Goal: Communication & Community: Participate in discussion

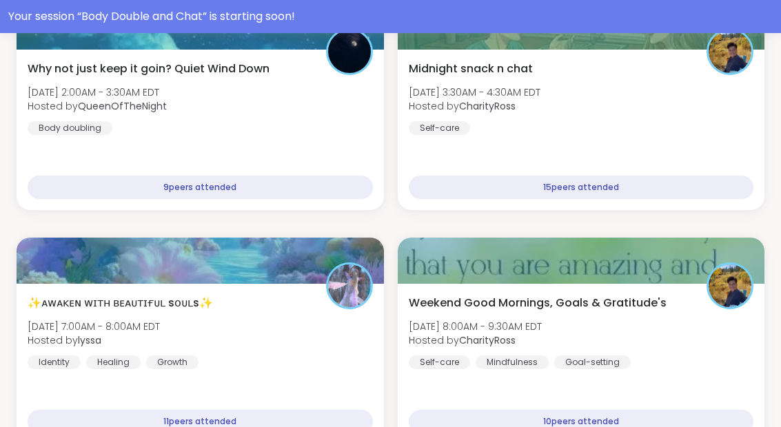
click at [544, 19] on div "Your session “ Body Double and Chat ” is starting soon!" at bounding box center [390, 16] width 764 height 17
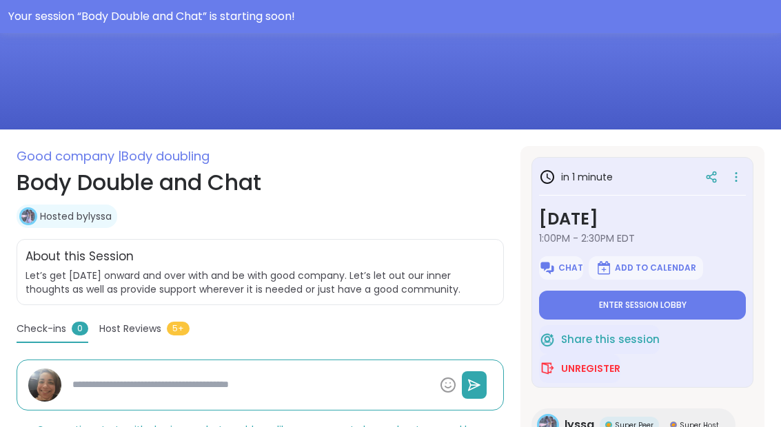
scroll to position [141, 0]
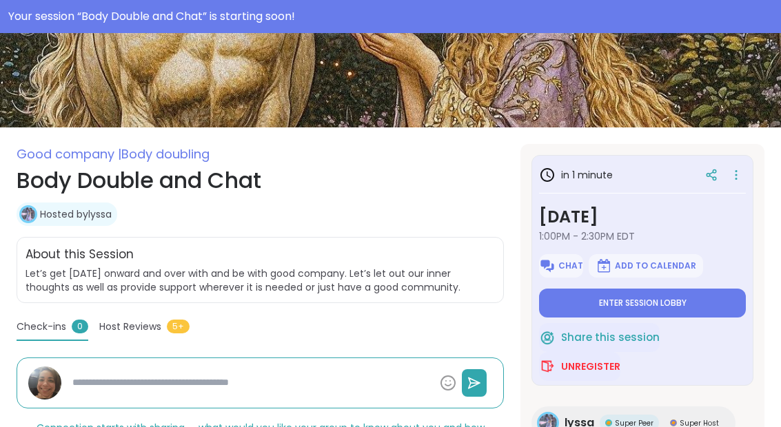
click at [705, 303] on button "Enter session lobby" at bounding box center [642, 303] width 207 height 29
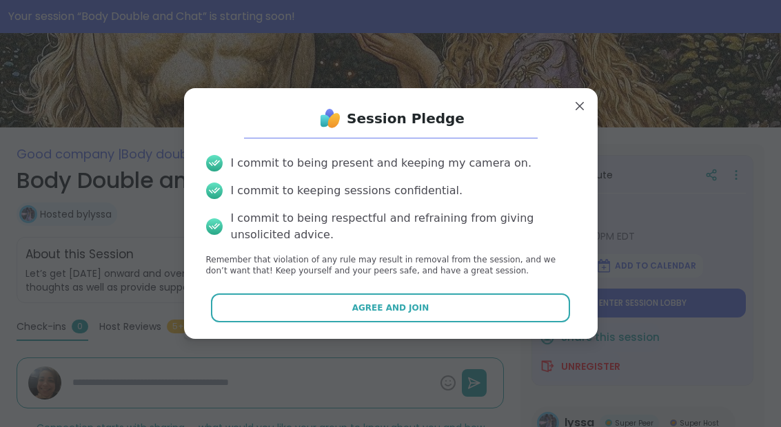
click at [424, 314] on span "Agree and Join" at bounding box center [390, 308] width 77 height 12
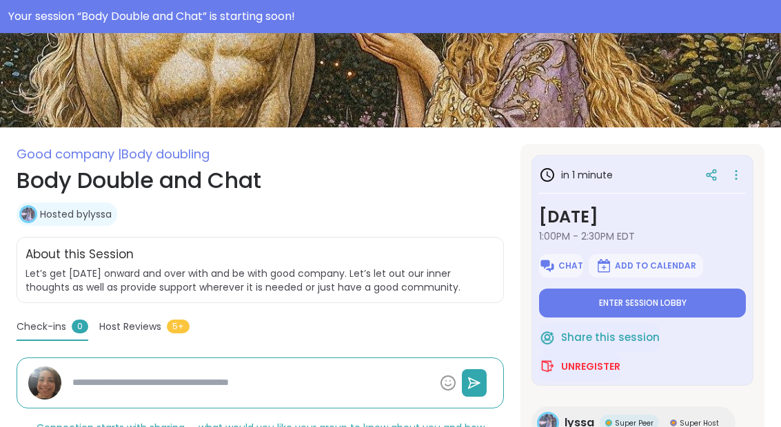
type textarea "*"
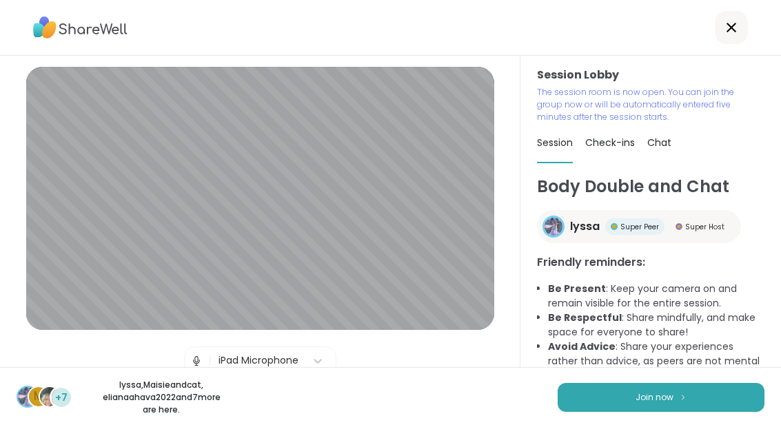
click at [688, 411] on button "Join now" at bounding box center [660, 397] width 207 height 29
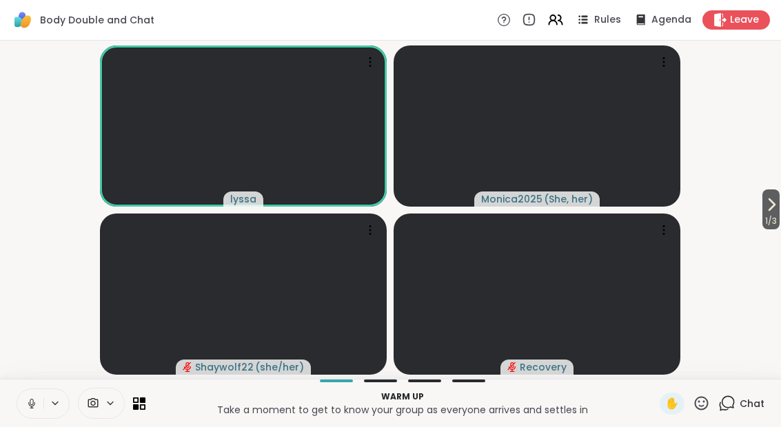
click at [32, 412] on button at bounding box center [30, 403] width 26 height 29
click at [777, 212] on button "1 / 3" at bounding box center [770, 210] width 17 height 40
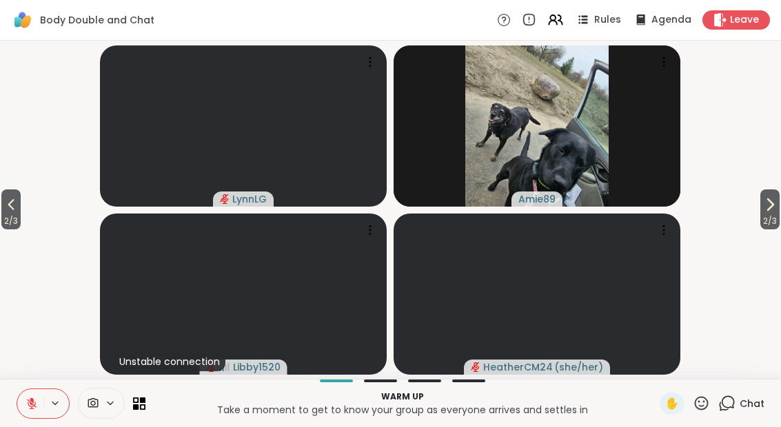
click at [773, 215] on span "2 / 3" at bounding box center [769, 221] width 19 height 17
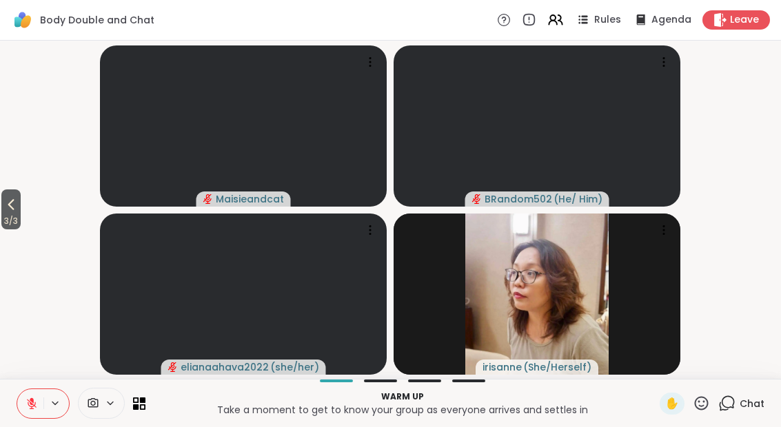
click at [4, 218] on span "3 / 3" at bounding box center [10, 221] width 19 height 17
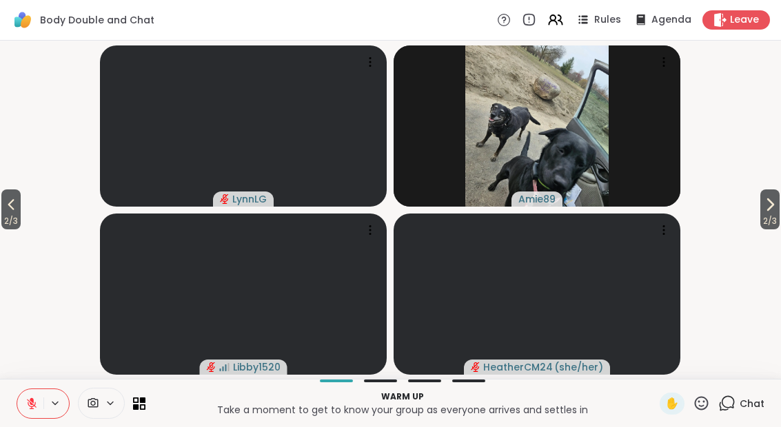
click at [3, 222] on span "2 / 3" at bounding box center [10, 221] width 19 height 17
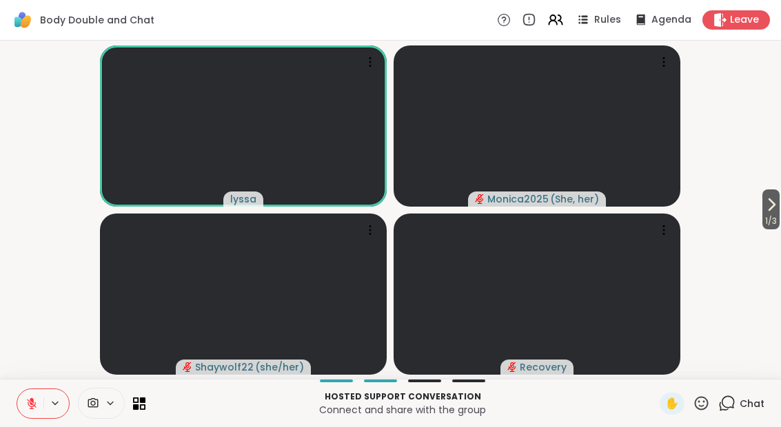
click at [726, 413] on div "Chat" at bounding box center [741, 404] width 46 height 22
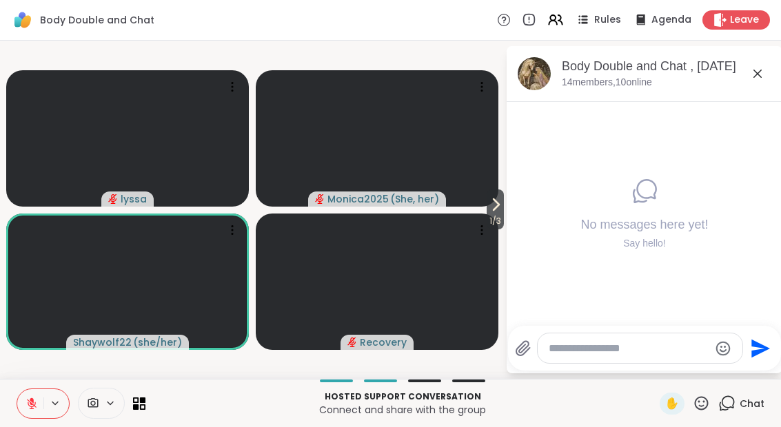
click at [491, 222] on span "1 / 3" at bounding box center [495, 221] width 17 height 17
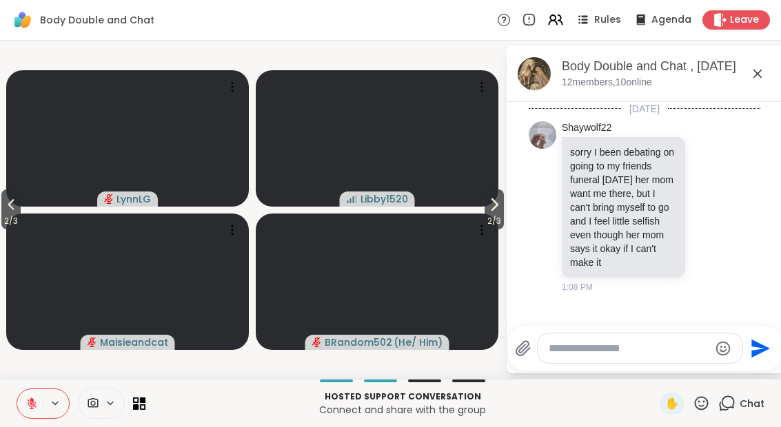
scroll to position [1, 0]
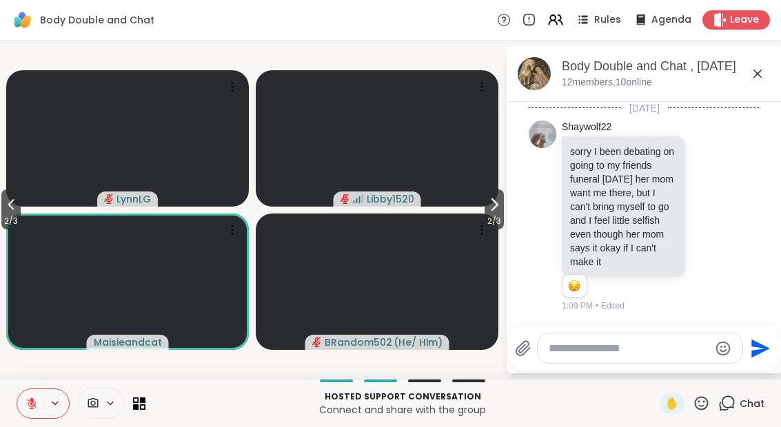
click at [746, 138] on div "Shaywolf22 sorry I been debating on going to my friends funeral [DATE] her mom …" at bounding box center [645, 216] width 232 height 203
click at [575, 283] on button "1" at bounding box center [573, 285] width 14 height 11
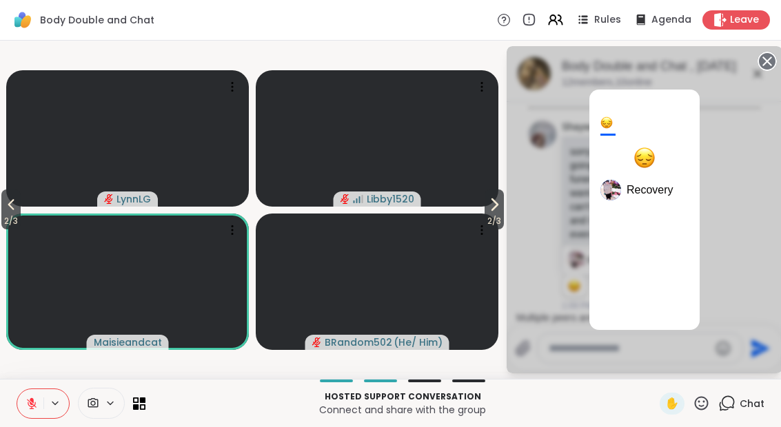
click at [769, 64] on icon at bounding box center [766, 61] width 19 height 19
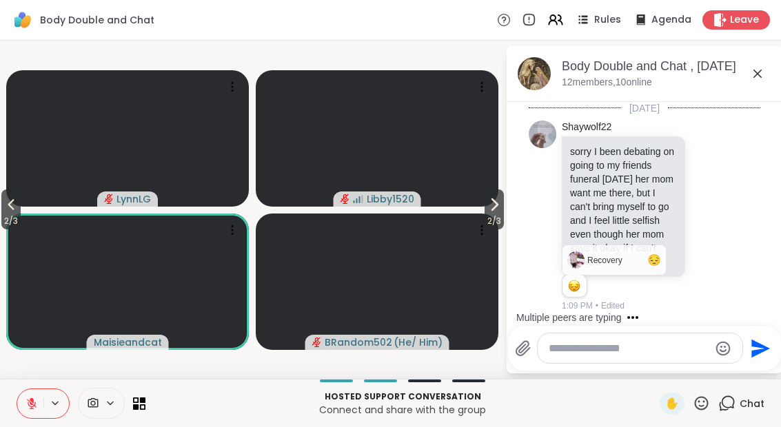
click at [715, 215] on icon at bounding box center [709, 216] width 10 height 10
click at [641, 197] on button "Select Reaction: Sad" at bounding box center [630, 194] width 28 height 28
click at [715, 282] on div "Shaywolf22 sorry I been debating on going to my friends funeral [DATE] her mom …" at bounding box center [646, 217] width 169 height 192
click at [764, 76] on icon at bounding box center [757, 73] width 17 height 17
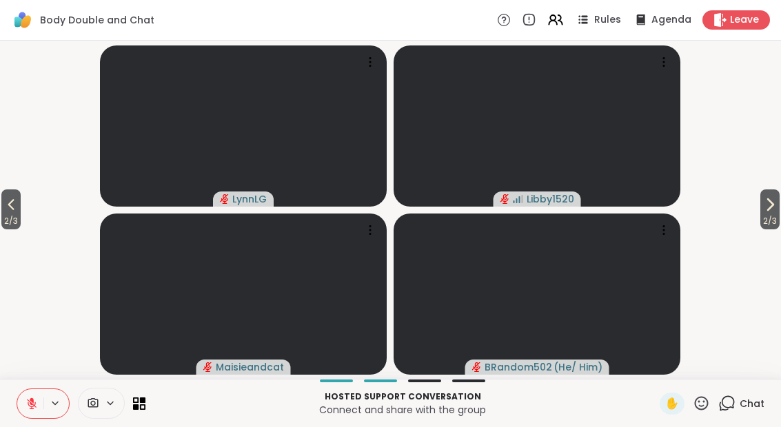
click at [758, 409] on span "Chat" at bounding box center [751, 404] width 25 height 14
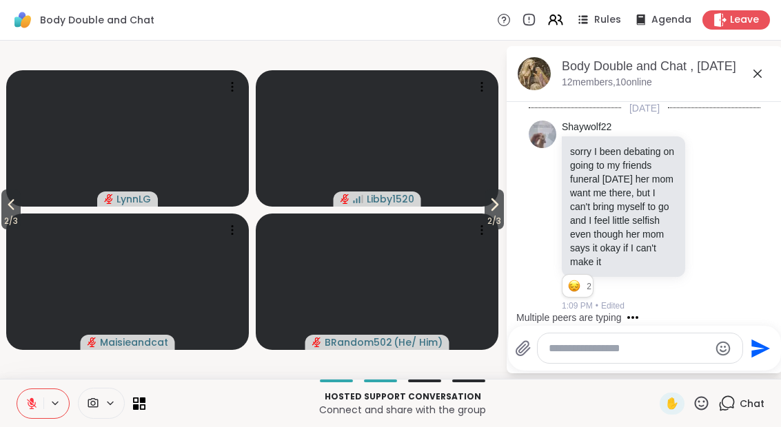
click at [139, 417] on div at bounding box center [81, 403] width 129 height 31
click at [138, 416] on div at bounding box center [81, 403] width 129 height 31
click at [123, 403] on span at bounding box center [114, 404] width 19 height 12
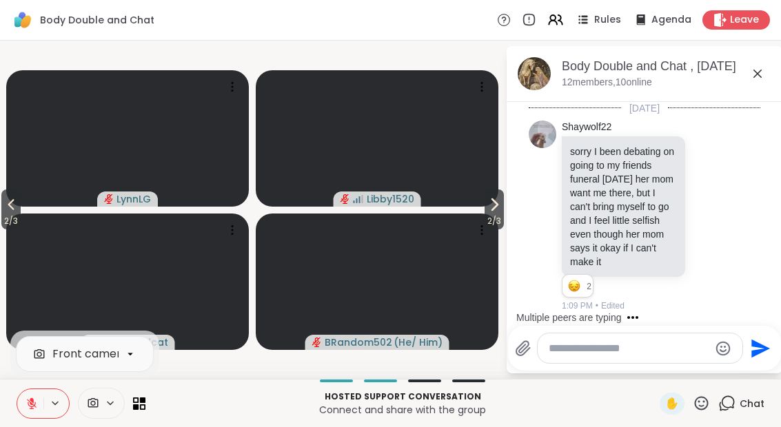
click at [123, 407] on span at bounding box center [114, 404] width 19 height 12
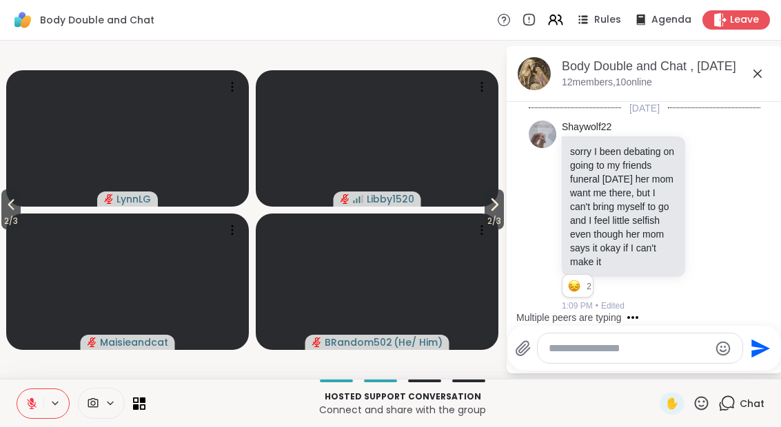
click at [139, 409] on icon at bounding box center [136, 407] width 6 height 6
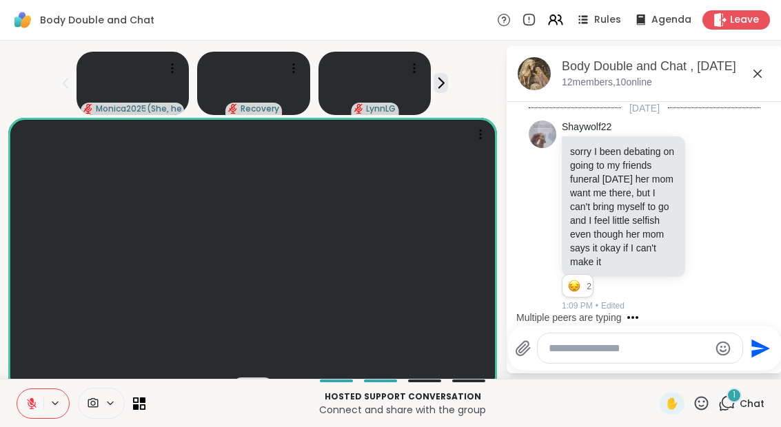
scroll to position [143, 0]
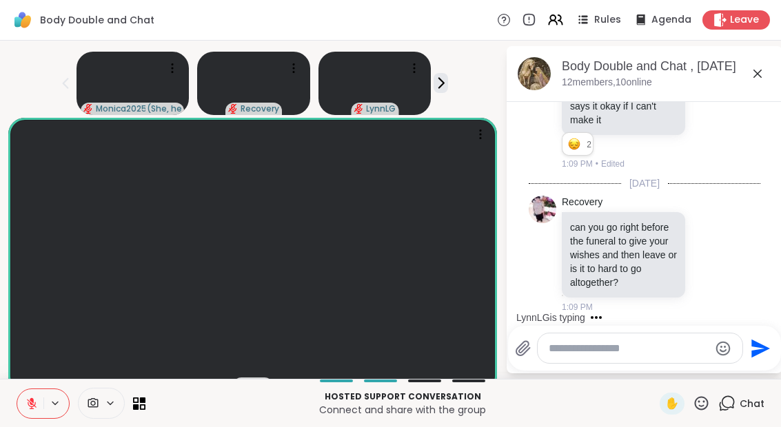
click at [642, 346] on textarea "Type your message" at bounding box center [629, 349] width 161 height 14
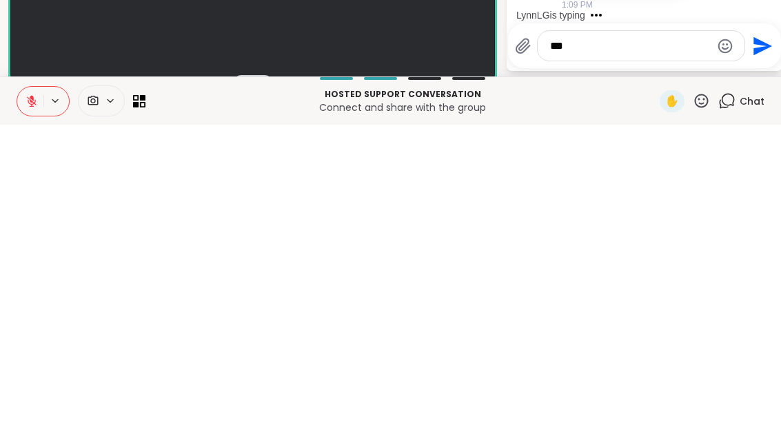
type textarea "***"
click at [767, 338] on icon "Send" at bounding box center [761, 349] width 22 height 22
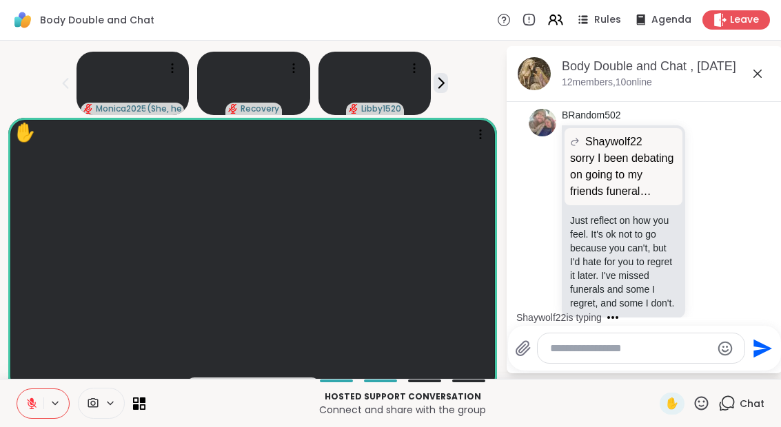
scroll to position [792, 0]
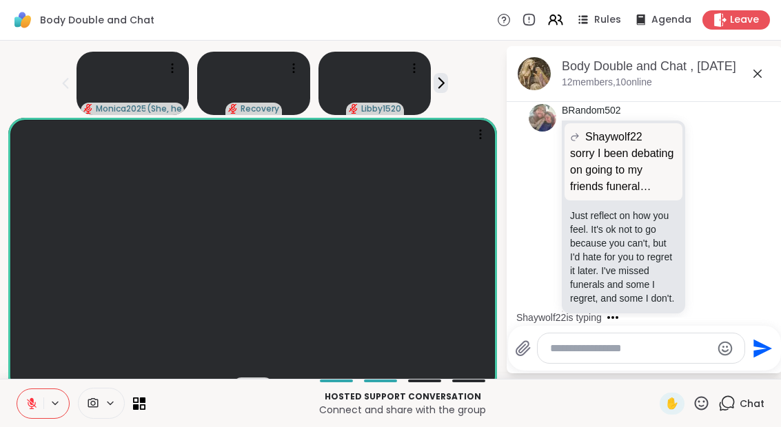
click at [763, 68] on icon at bounding box center [757, 73] width 17 height 17
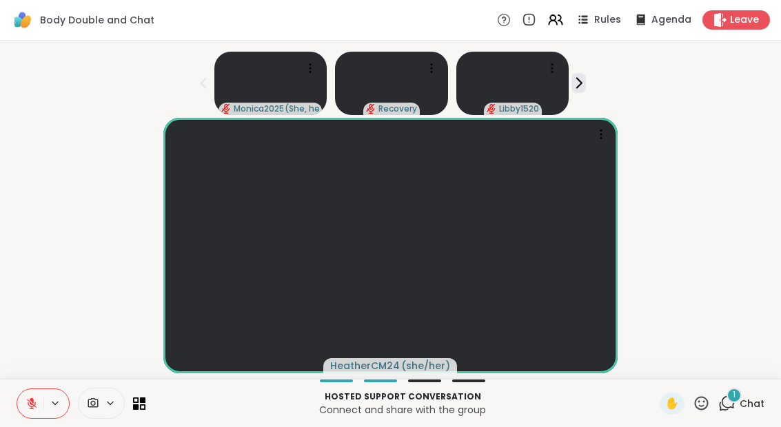
scroll to position [0, 0]
click at [745, 411] on div "7 Chat" at bounding box center [741, 404] width 46 height 22
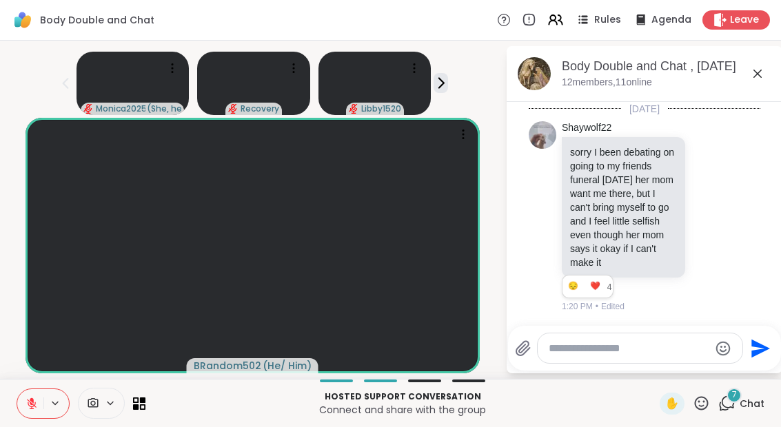
scroll to position [2187, 0]
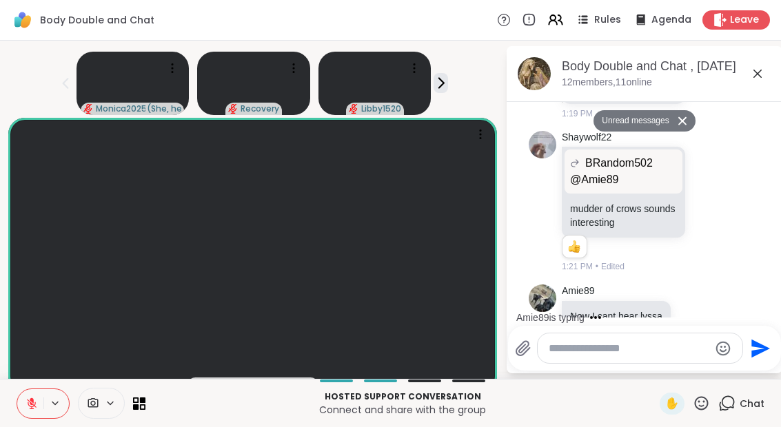
click at [435, 83] on icon at bounding box center [440, 83] width 14 height 14
click at [449, 79] on div "Maisieandcat lyssa elianaahava2022 ( she/her )" at bounding box center [252, 80] width 489 height 69
click at [447, 80] on icon at bounding box center [440, 83] width 14 height 14
click at [430, 90] on video at bounding box center [374, 83] width 113 height 63
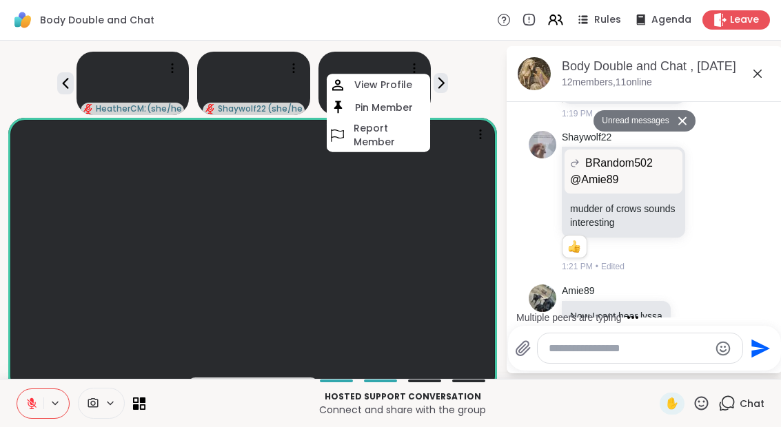
click at [467, 92] on div "HeatherCM24 ( she/her ) Shaywolf22 ( she/her ) [PERSON_NAME] View Profile Pin M…" at bounding box center [252, 80] width 489 height 69
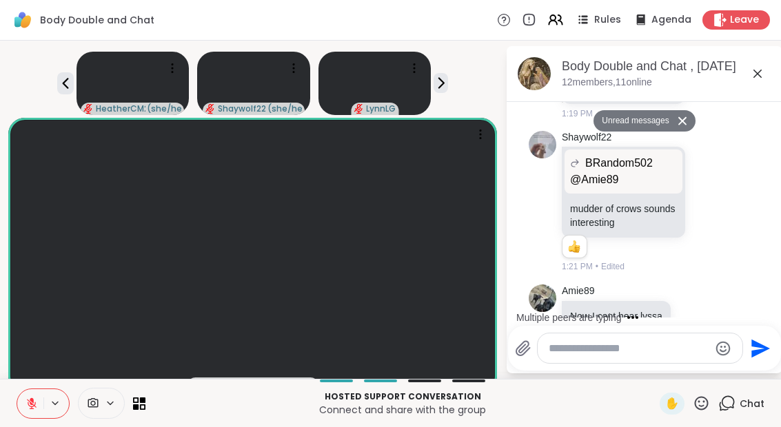
click at [444, 90] on icon at bounding box center [440, 83] width 14 height 14
click at [695, 119] on button at bounding box center [684, 121] width 22 height 20
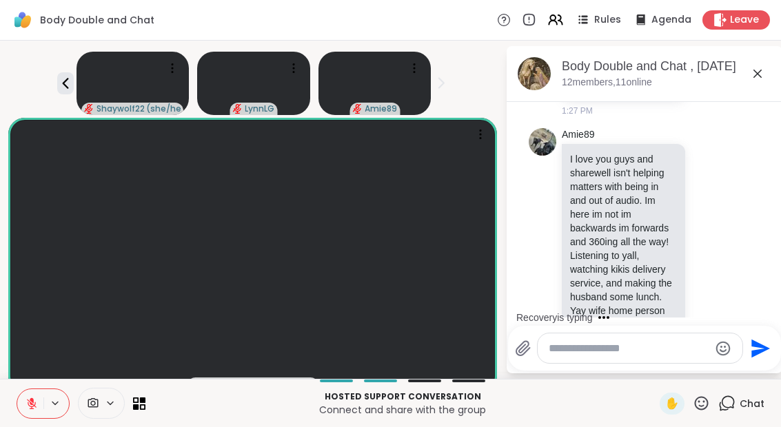
scroll to position [2613, 0]
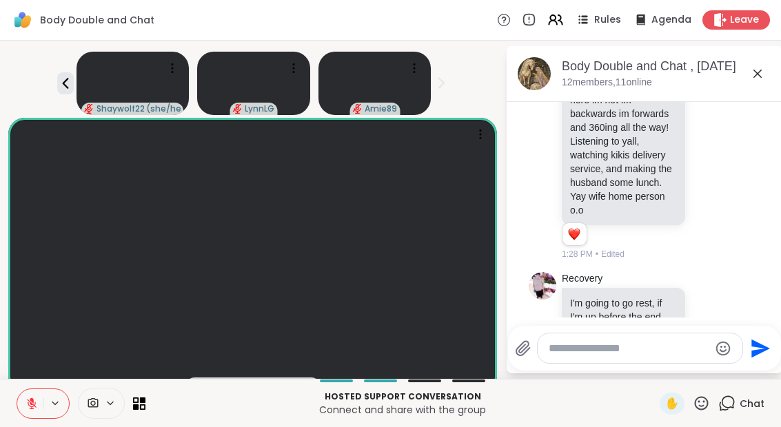
click at [631, 342] on textarea "Type your message" at bounding box center [629, 349] width 161 height 14
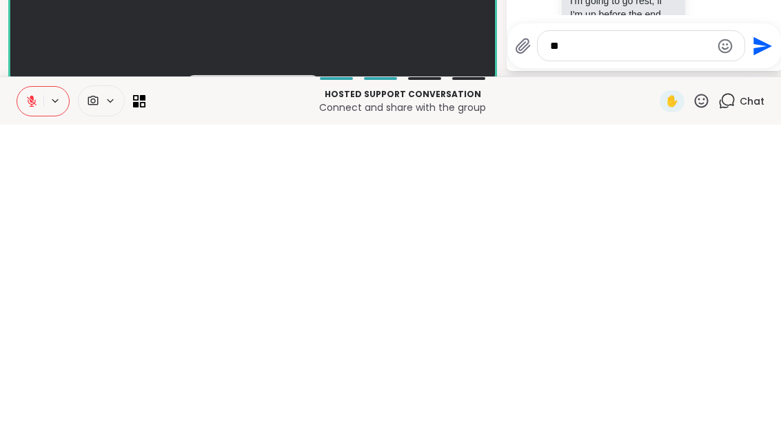
type textarea "*"
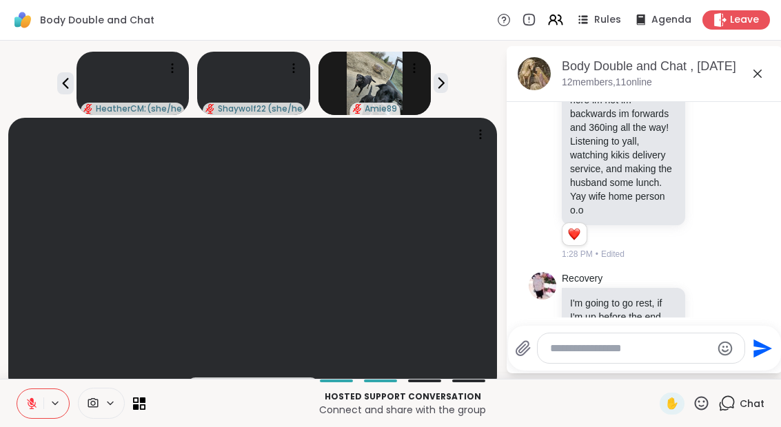
click at [78, 77] on video at bounding box center [132, 83] width 113 height 63
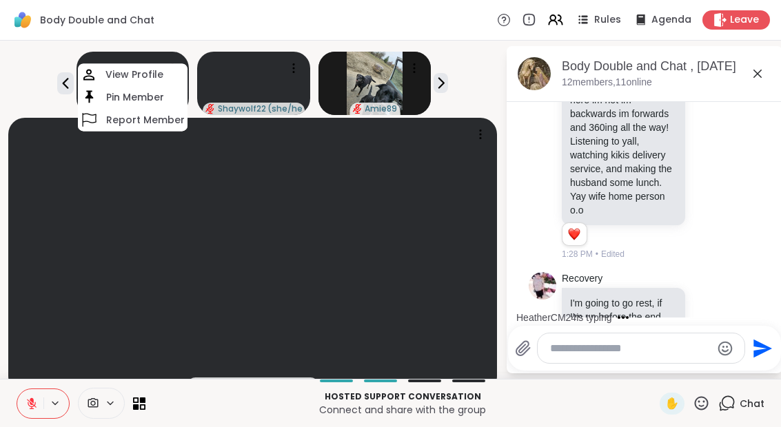
click at [35, 90] on div "HeatherCM24 ( she/her ) View Profile Pin Member Report Member Shaywolf22 ( she/…" at bounding box center [252, 80] width 489 height 69
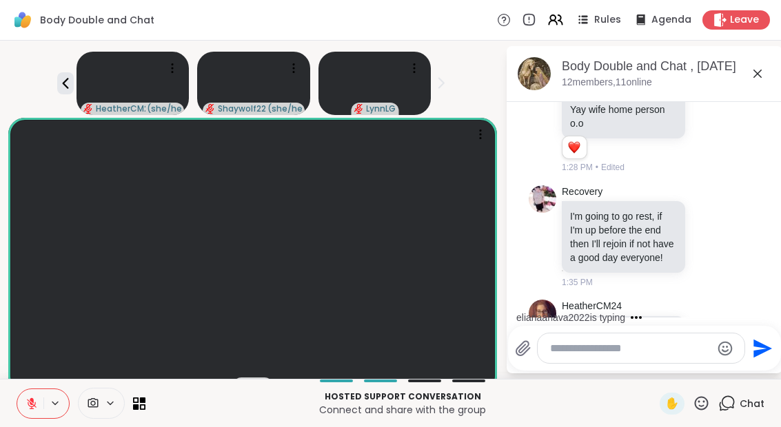
scroll to position [2787, 0]
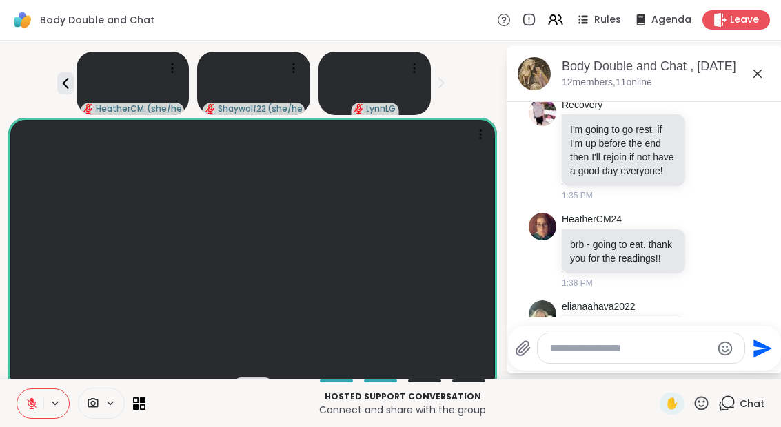
click at [65, 82] on icon at bounding box center [65, 83] width 6 height 11
click at [57, 85] on icon at bounding box center [65, 83] width 17 height 17
click at [443, 88] on icon at bounding box center [440, 83] width 14 height 14
click at [441, 88] on icon at bounding box center [440, 83] width 14 height 14
click at [447, 90] on icon at bounding box center [440, 83] width 14 height 14
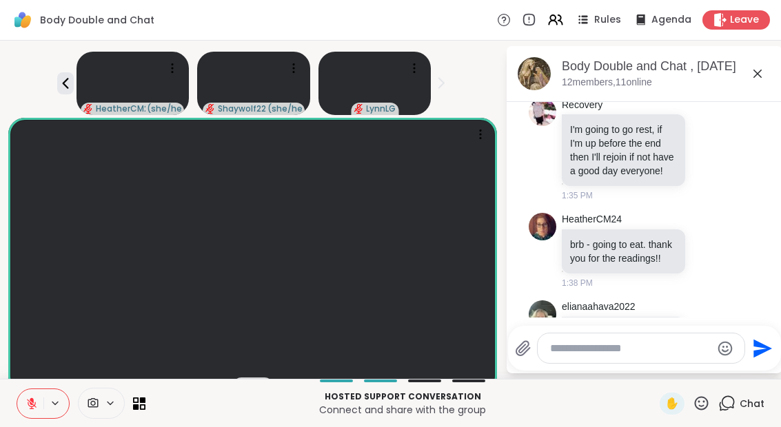
click at [754, 76] on icon at bounding box center [757, 73] width 17 height 17
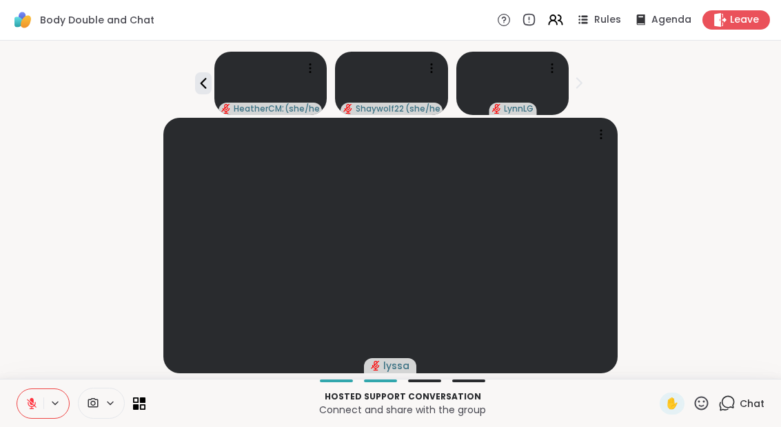
click at [145, 405] on icon at bounding box center [143, 407] width 6 height 6
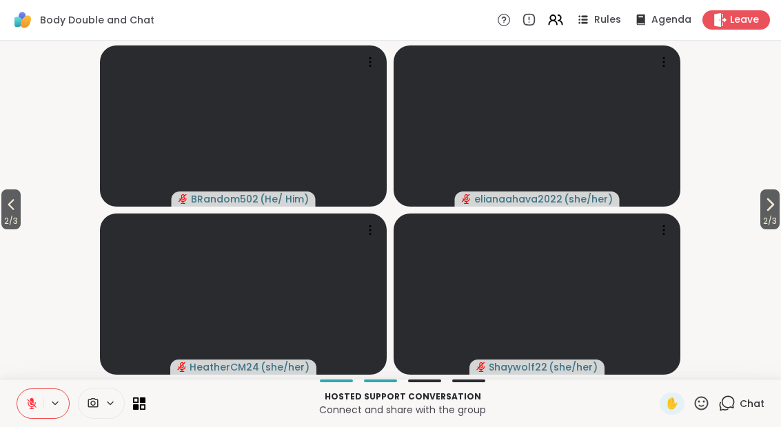
click at [775, 213] on icon at bounding box center [769, 204] width 17 height 17
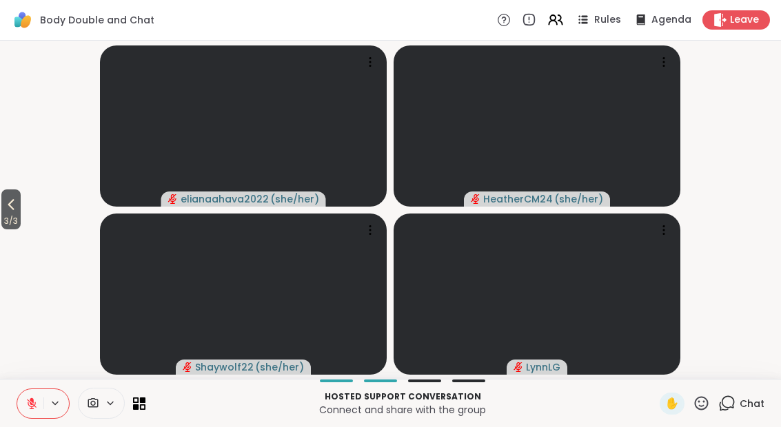
click at [6, 213] on icon at bounding box center [11, 204] width 17 height 17
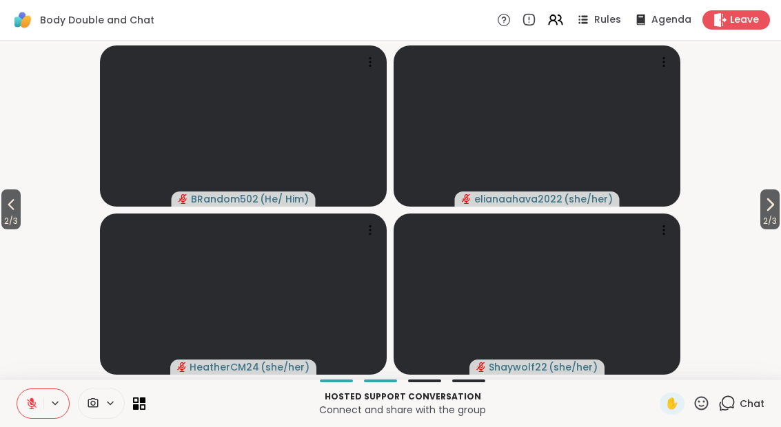
click at [10, 218] on span "2 / 3" at bounding box center [10, 221] width 19 height 17
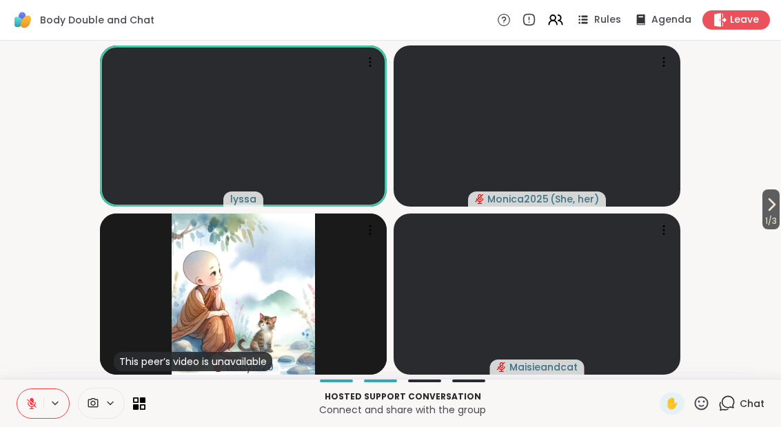
click at [731, 409] on icon at bounding box center [726, 403] width 17 height 17
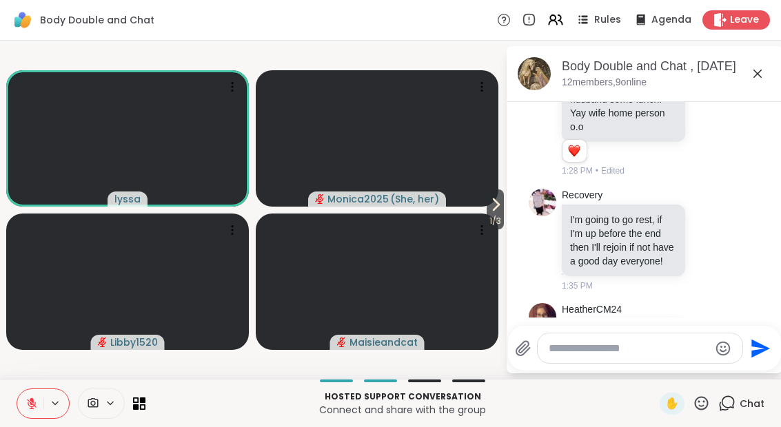
scroll to position [2674, 0]
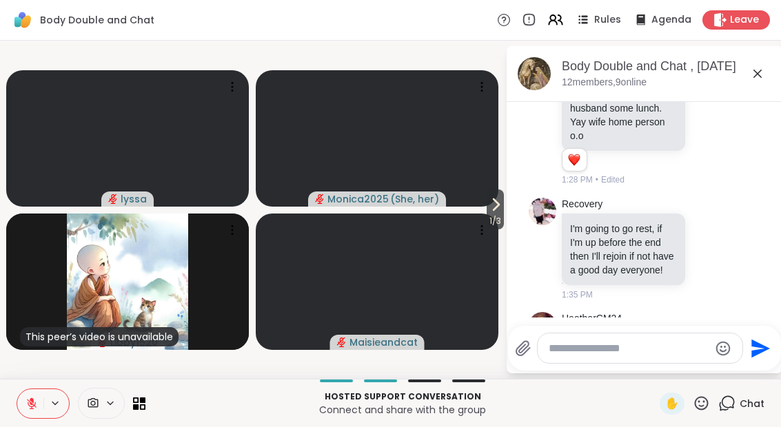
click at [665, 411] on span "✋" at bounding box center [672, 404] width 14 height 17
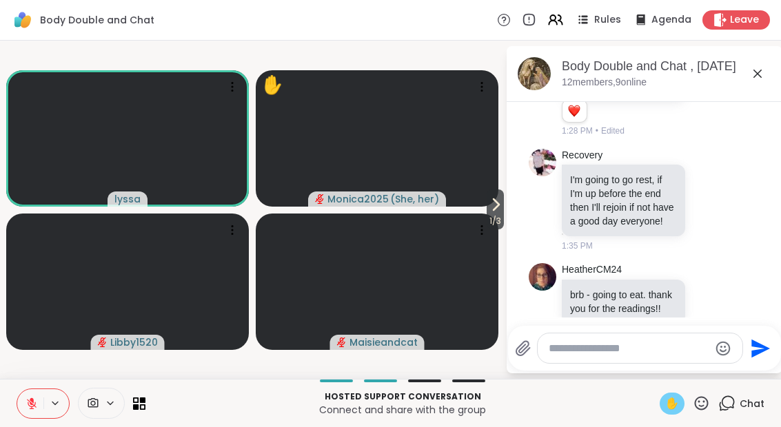
scroll to position [2773, 0]
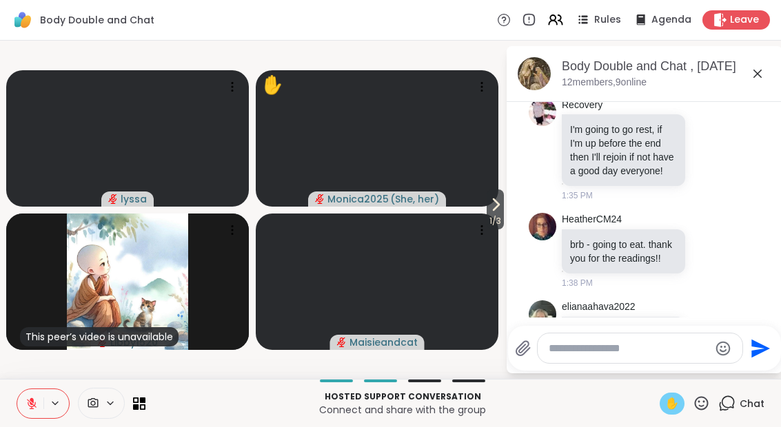
click at [28, 389] on button at bounding box center [30, 403] width 26 height 29
click at [134, 409] on icon at bounding box center [136, 407] width 6 height 6
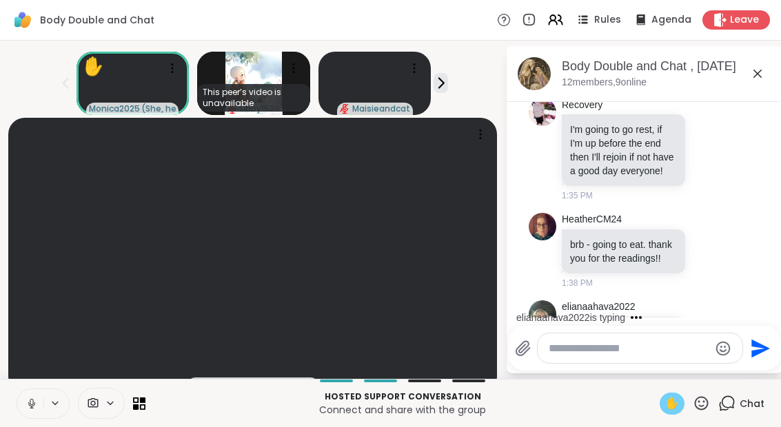
click at [683, 398] on div "✋" at bounding box center [671, 404] width 25 height 22
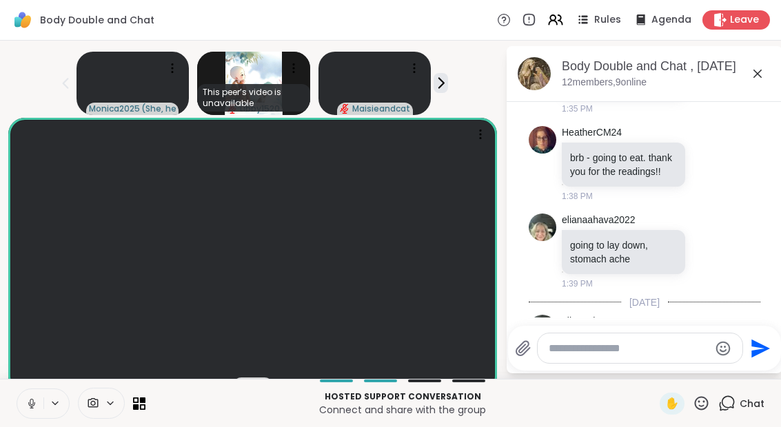
click at [39, 415] on button at bounding box center [30, 403] width 26 height 29
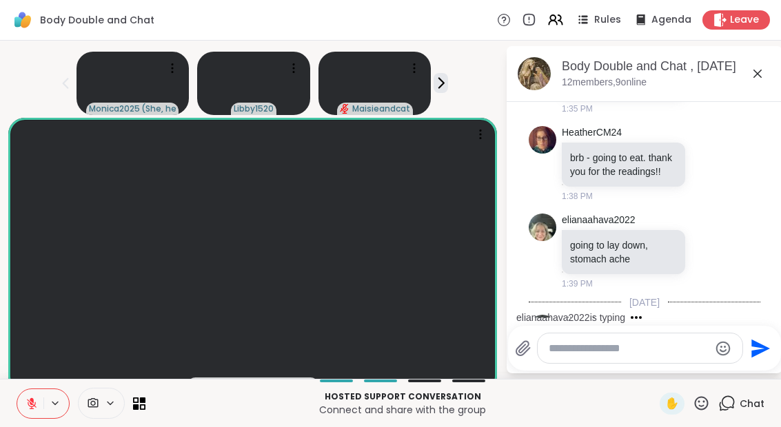
scroll to position [2933, 0]
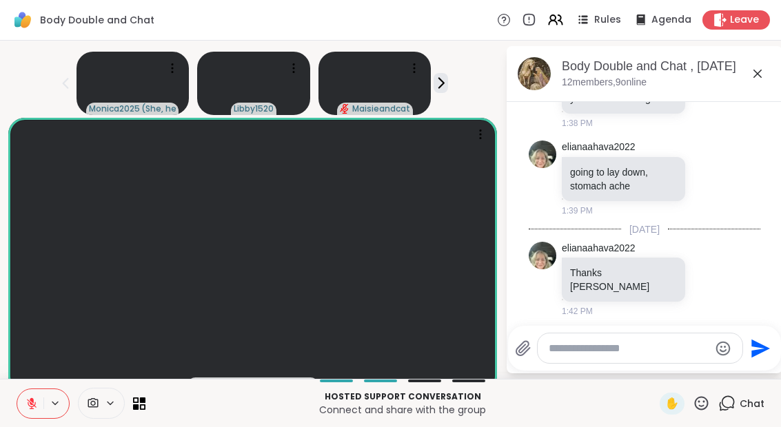
click at [33, 408] on icon at bounding box center [31, 404] width 12 height 12
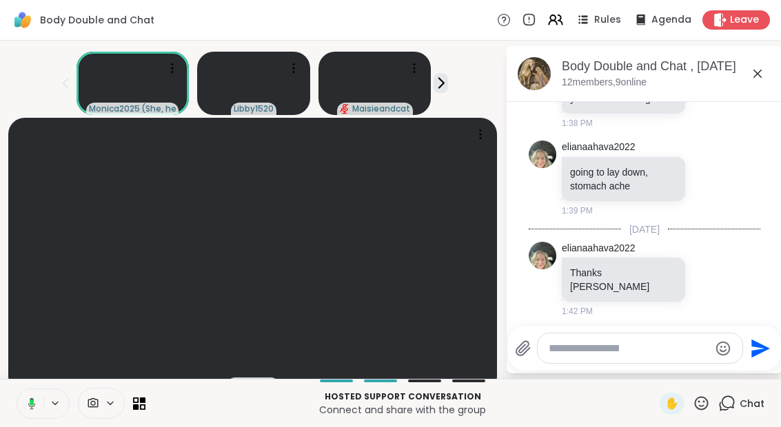
click at [142, 405] on icon at bounding box center [143, 407] width 6 height 6
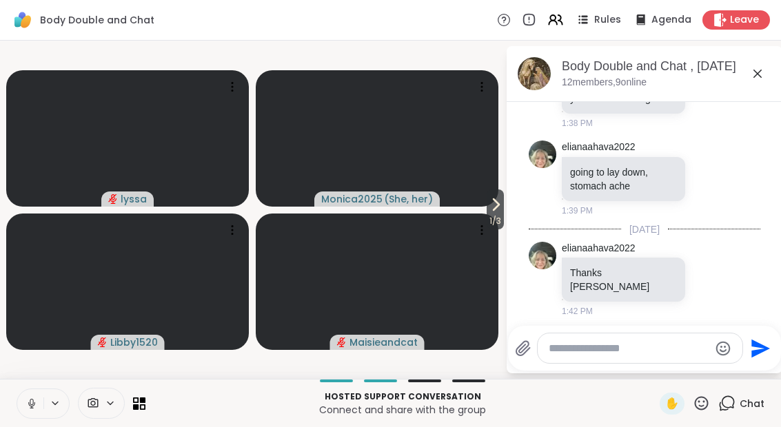
click at [491, 222] on span "1 / 3" at bounding box center [495, 221] width 17 height 17
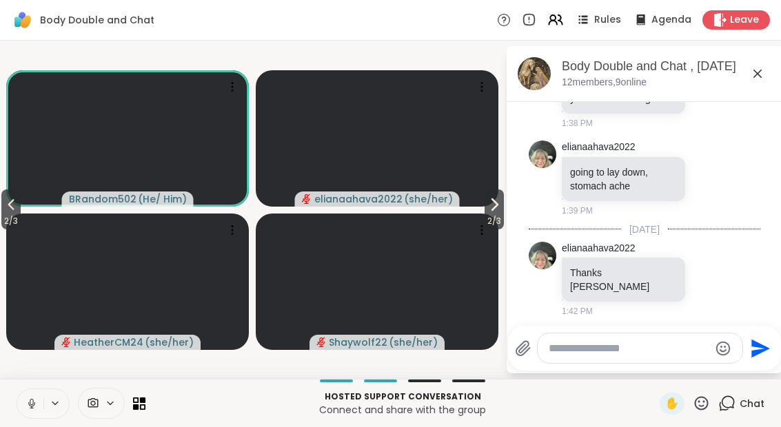
click at [134, 409] on icon at bounding box center [136, 407] width 6 height 6
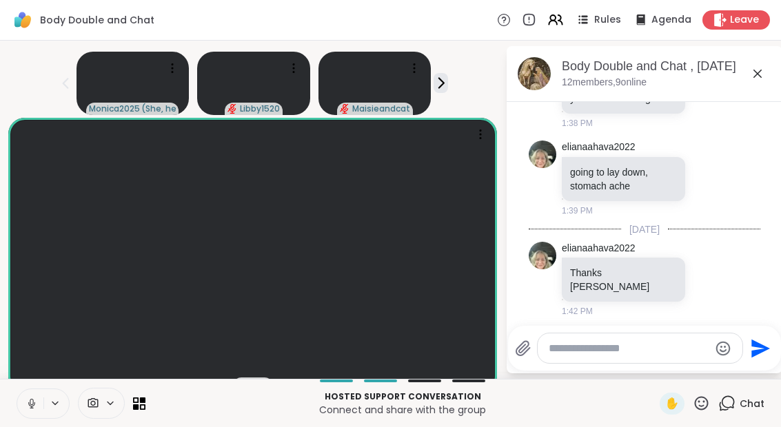
click at [434, 83] on icon at bounding box center [440, 83] width 14 height 14
click at [447, 83] on icon at bounding box center [440, 83] width 14 height 14
click at [30, 409] on icon at bounding box center [31, 404] width 12 height 12
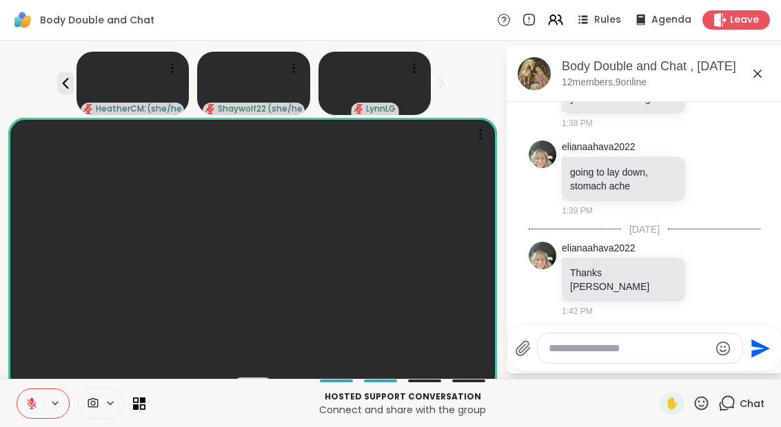
click at [27, 398] on icon at bounding box center [31, 404] width 12 height 12
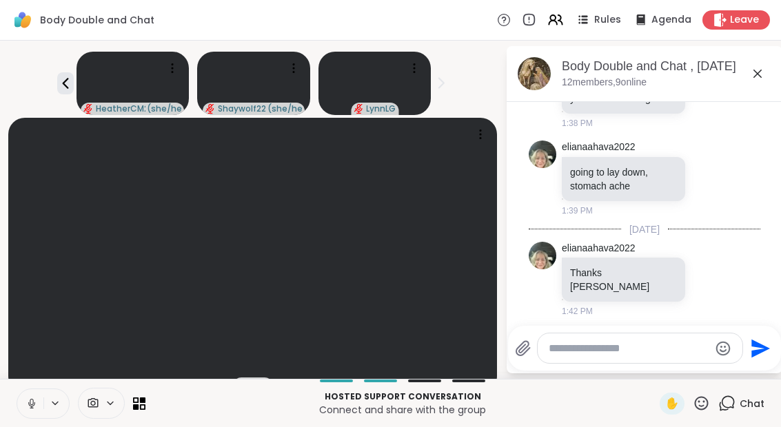
click at [9, 388] on div "Hosted support conversation Connect and share with the group ✋ Chat" at bounding box center [390, 403] width 781 height 48
click at [25, 396] on button at bounding box center [30, 403] width 26 height 29
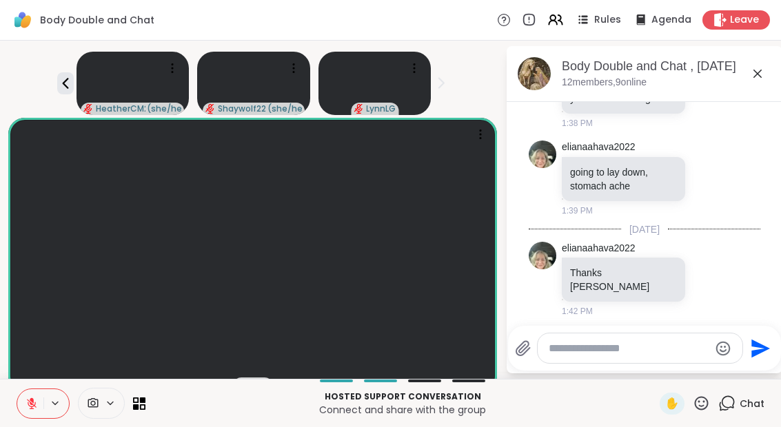
click at [25, 398] on button at bounding box center [30, 403] width 26 height 29
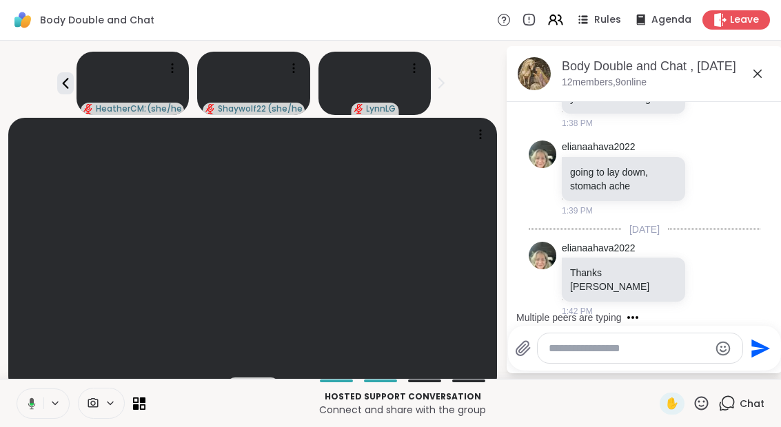
scroll to position [3006, 0]
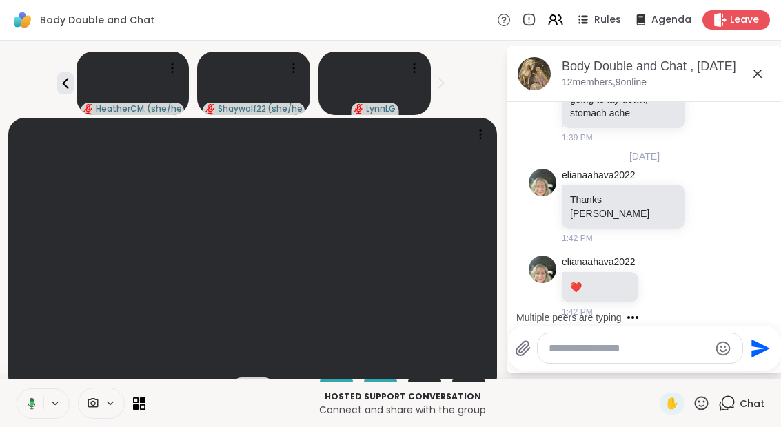
click at [28, 416] on button at bounding box center [29, 403] width 28 height 29
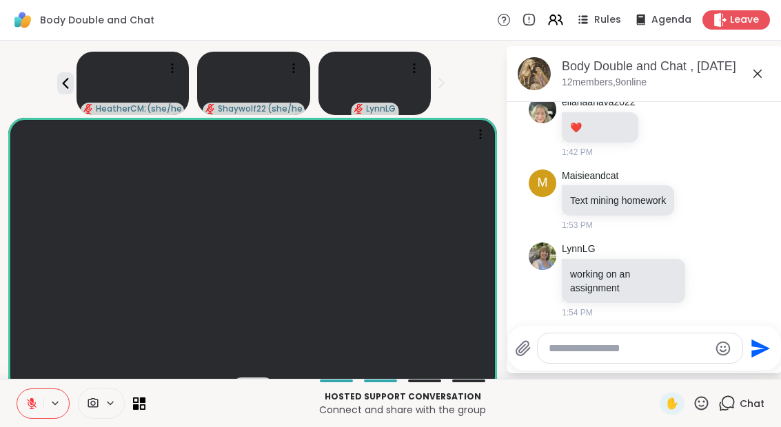
scroll to position [3266, 0]
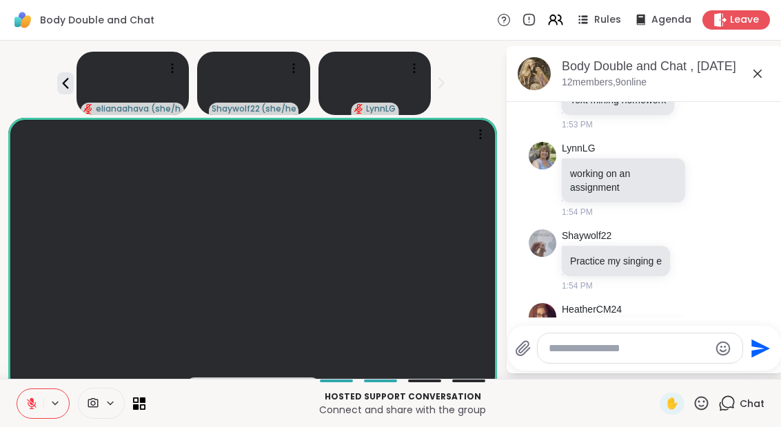
click at [56, 85] on div "elianaahava2022 ( she/her ) Shaywolf22 ( she/her ) [PERSON_NAME]" at bounding box center [252, 80] width 489 height 69
click at [65, 84] on icon at bounding box center [65, 83] width 6 height 11
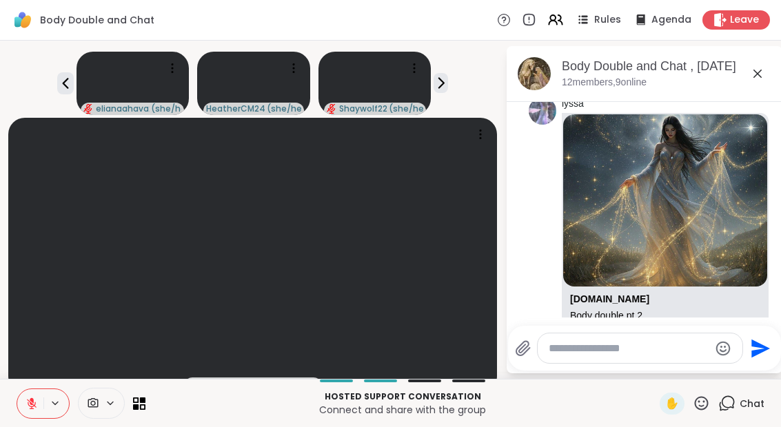
scroll to position [4548, 0]
click at [354, 418] on div "Cool down Look to wrap up the session by 2:25PM" at bounding box center [403, 403] width 498 height 31
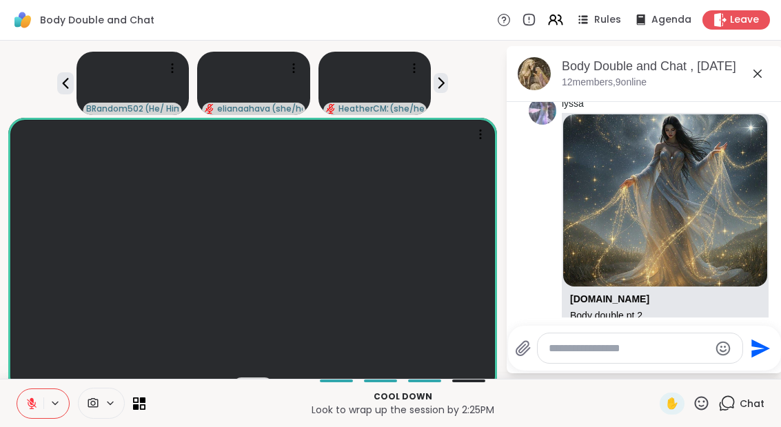
click at [41, 407] on button at bounding box center [30, 403] width 26 height 29
click at [37, 406] on icon at bounding box center [31, 404] width 12 height 12
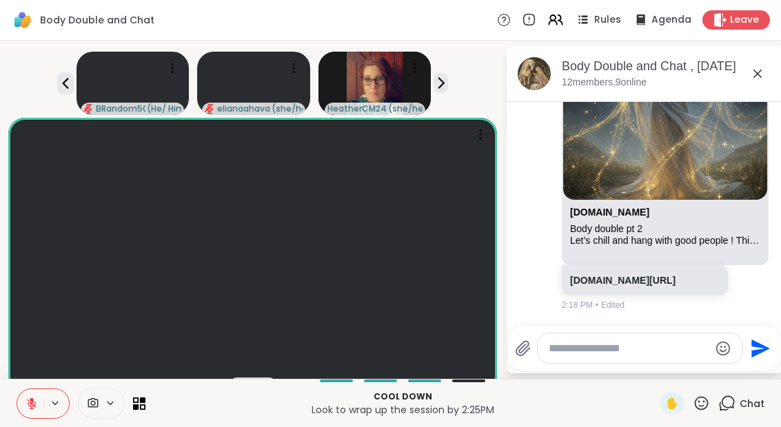
scroll to position [4654, 0]
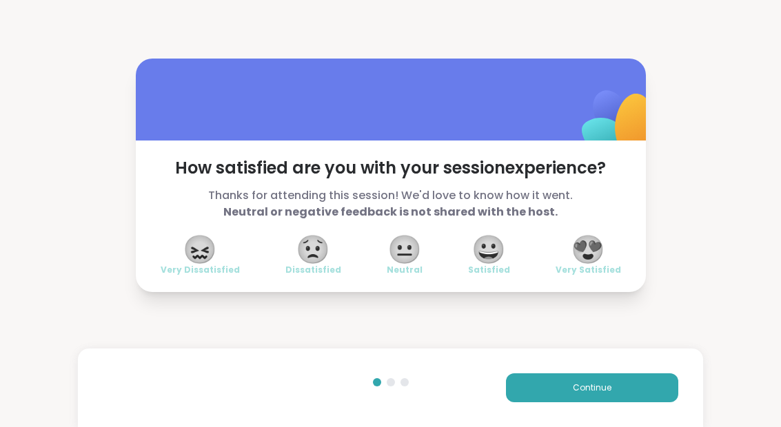
click at [482, 262] on span "😀" at bounding box center [488, 249] width 34 height 25
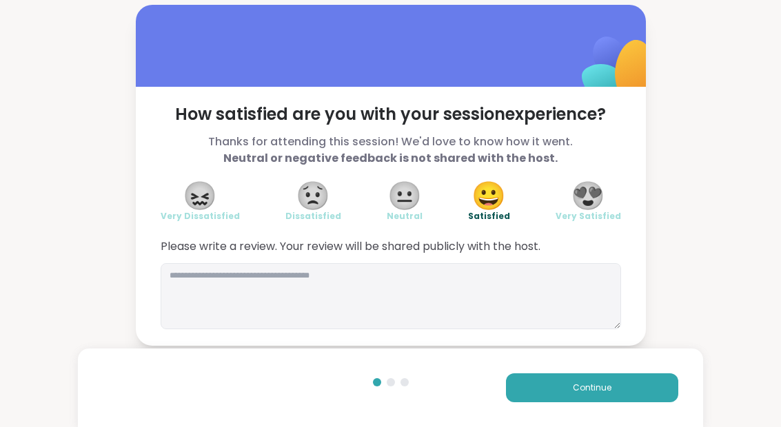
click at [625, 393] on button "Continue" at bounding box center [592, 388] width 172 height 29
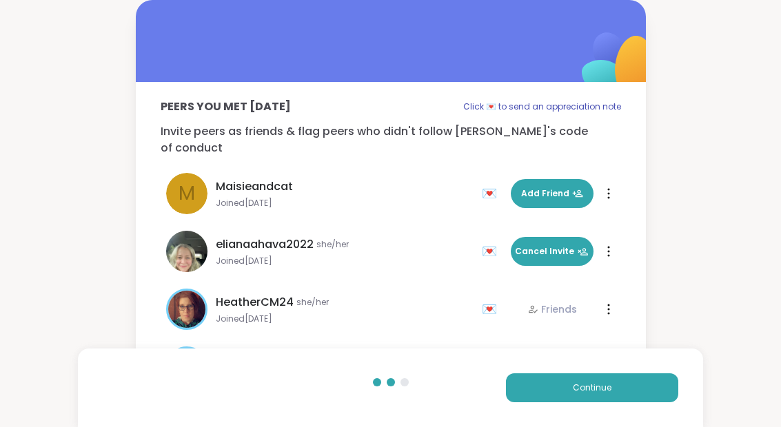
click at [625, 392] on button "Continue" at bounding box center [592, 388] width 172 height 29
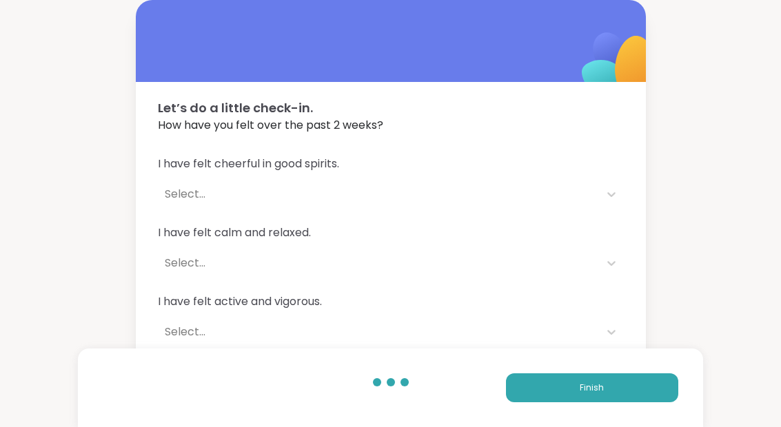
click at [617, 394] on button "Finish" at bounding box center [592, 388] width 172 height 29
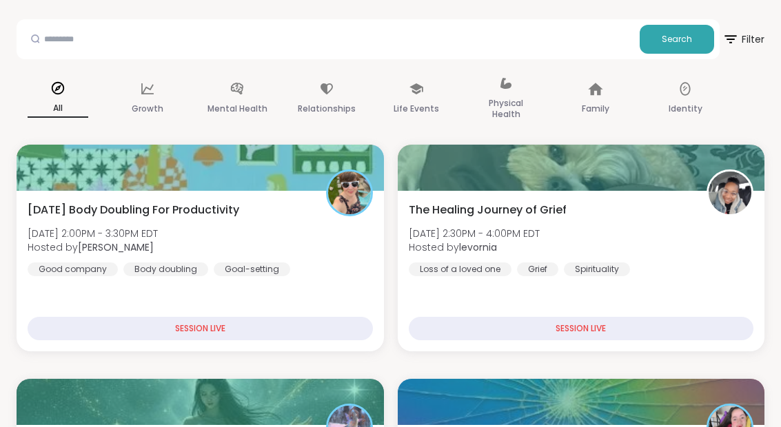
scroll to position [174, 0]
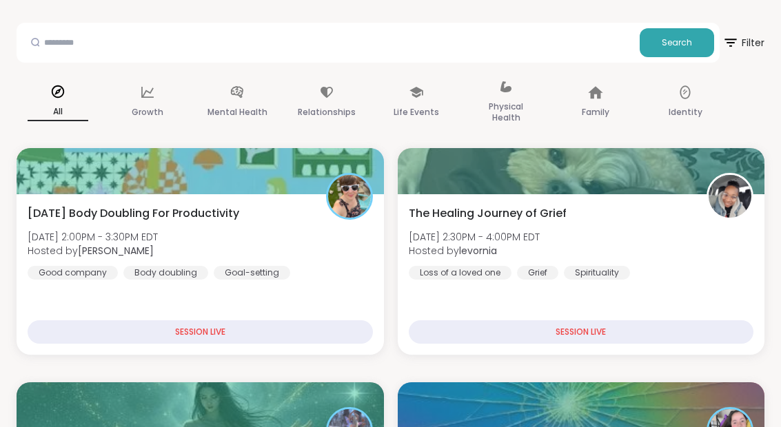
click at [244, 413] on div at bounding box center [200, 405] width 367 height 46
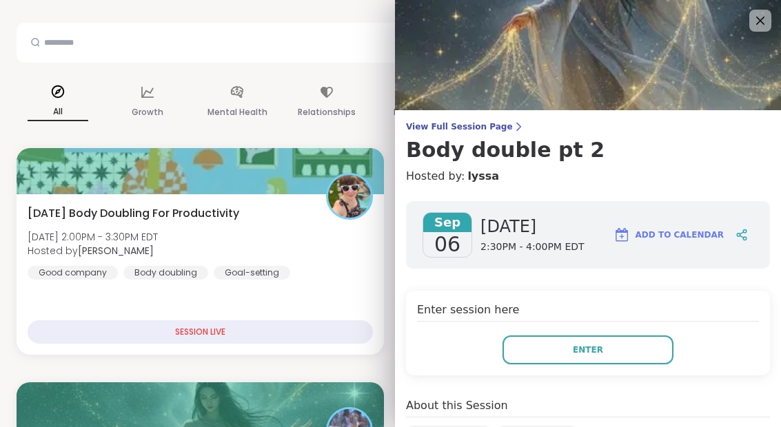
click at [620, 355] on button "Enter" at bounding box center [587, 350] width 171 height 29
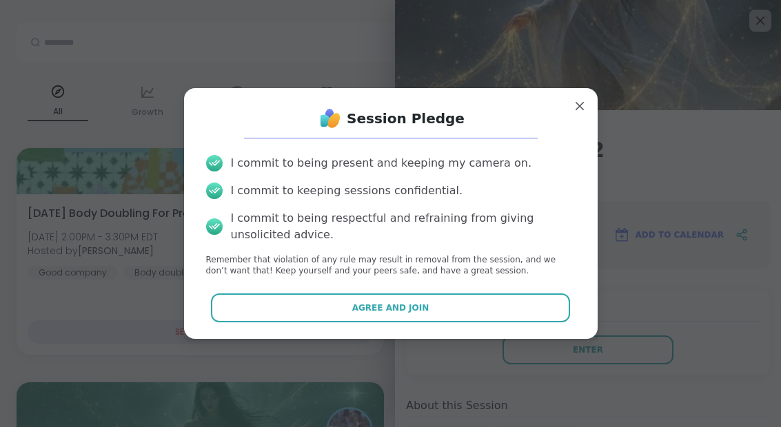
click at [493, 323] on button "Agree and Join" at bounding box center [390, 308] width 359 height 29
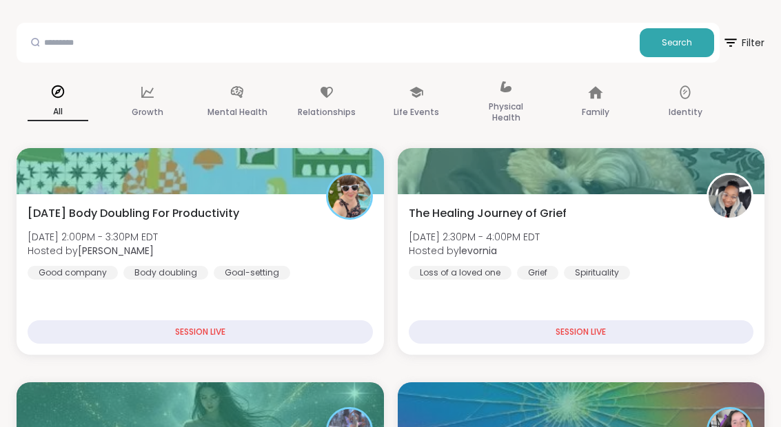
scroll to position [55, 0]
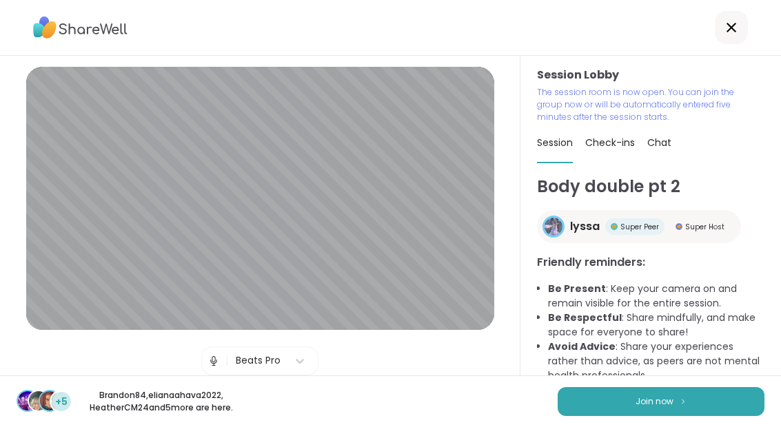
click at [653, 408] on button "Join now" at bounding box center [660, 401] width 207 height 29
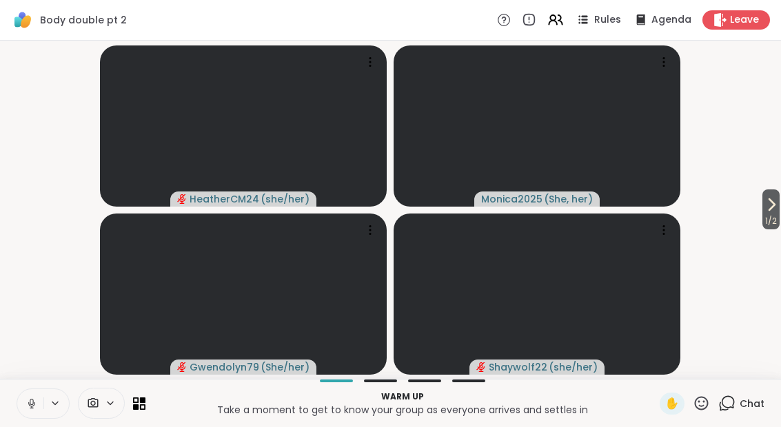
click at [778, 218] on span "1 / 2" at bounding box center [770, 221] width 17 height 17
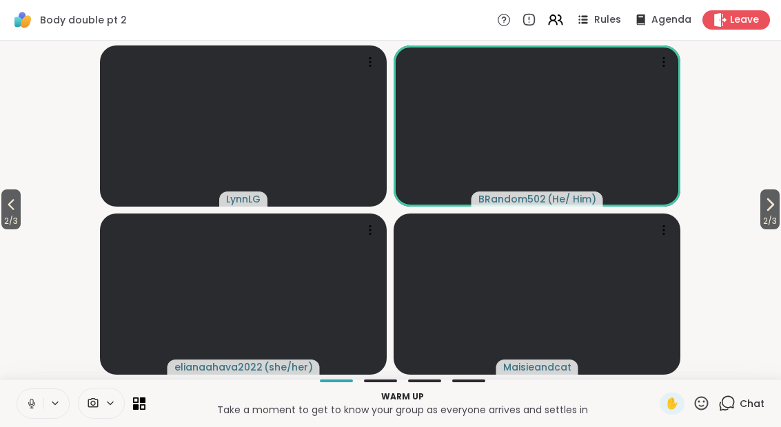
click at [7, 209] on icon at bounding box center [11, 204] width 17 height 17
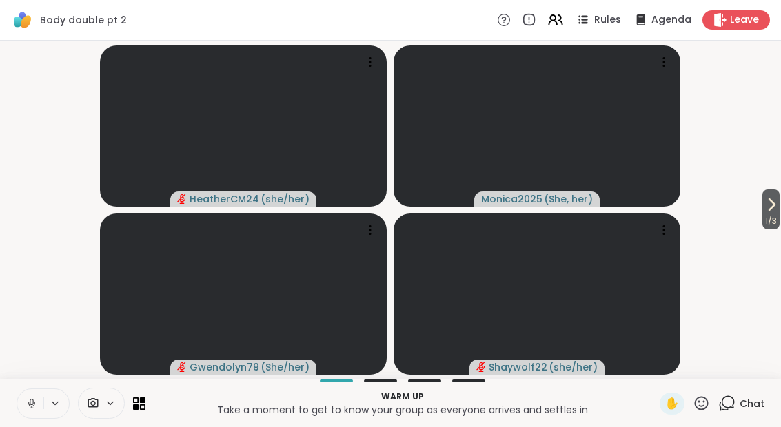
click at [37, 413] on button at bounding box center [30, 403] width 26 height 29
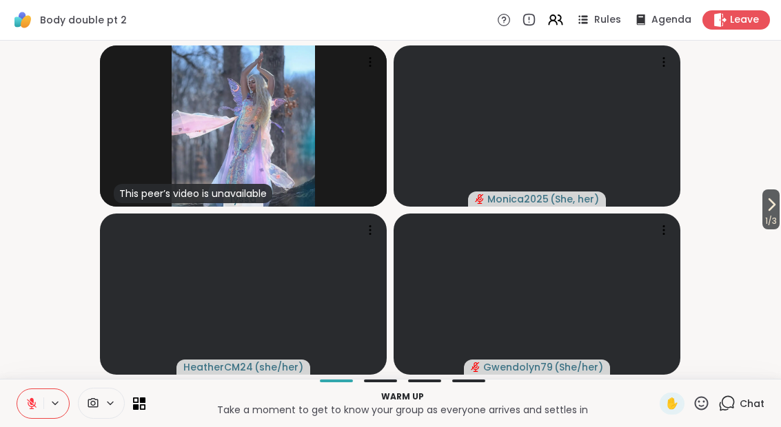
click at [28, 403] on icon at bounding box center [32, 404] width 10 height 10
click at [30, 398] on icon at bounding box center [29, 404] width 12 height 12
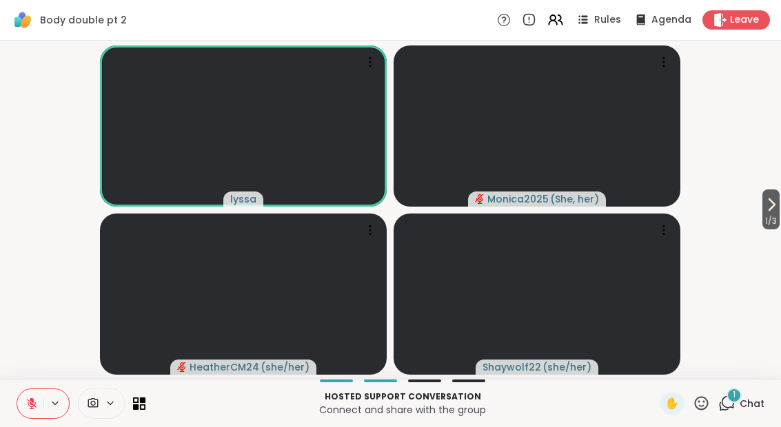
click at [741, 410] on span "Chat" at bounding box center [751, 404] width 25 height 14
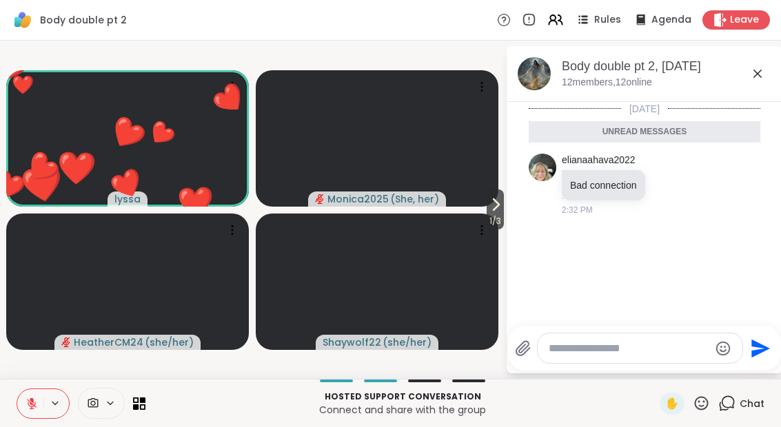
click at [759, 68] on icon at bounding box center [757, 73] width 17 height 17
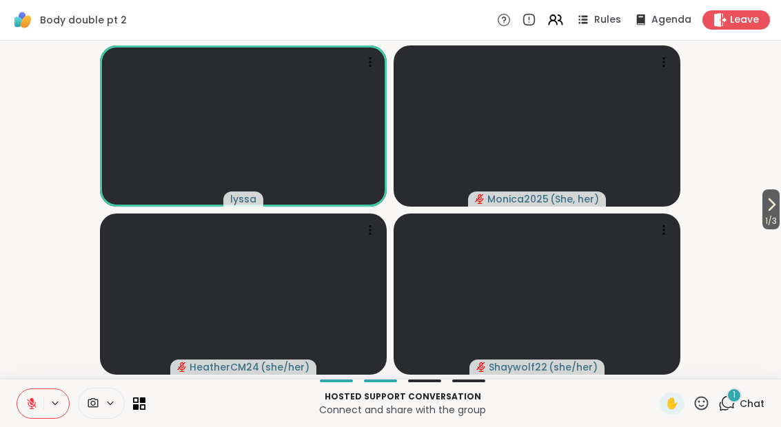
click at [762, 211] on button "1 / 3" at bounding box center [770, 210] width 17 height 40
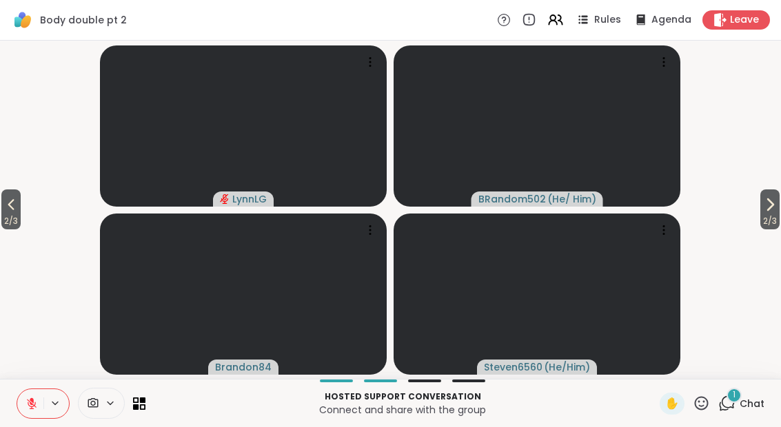
click at [760, 219] on span "2 / 3" at bounding box center [769, 221] width 19 height 17
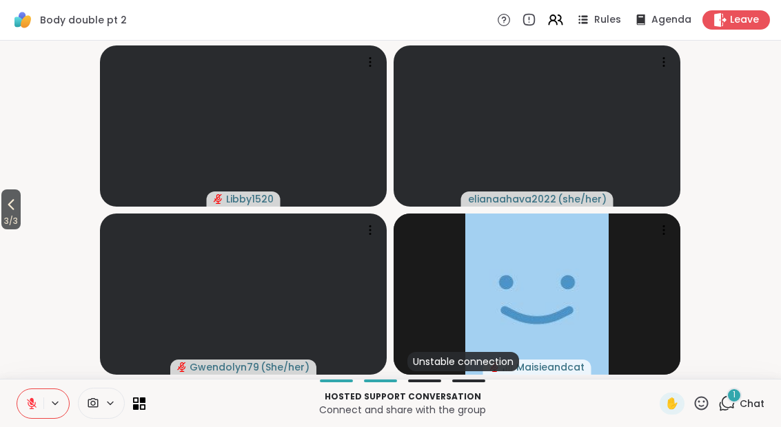
click at [11, 224] on span "3 / 3" at bounding box center [10, 221] width 19 height 17
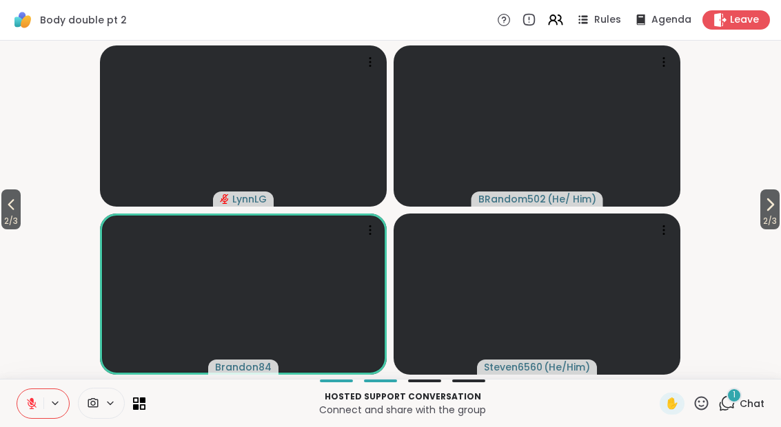
click at [6, 227] on span "2 / 3" at bounding box center [10, 221] width 19 height 17
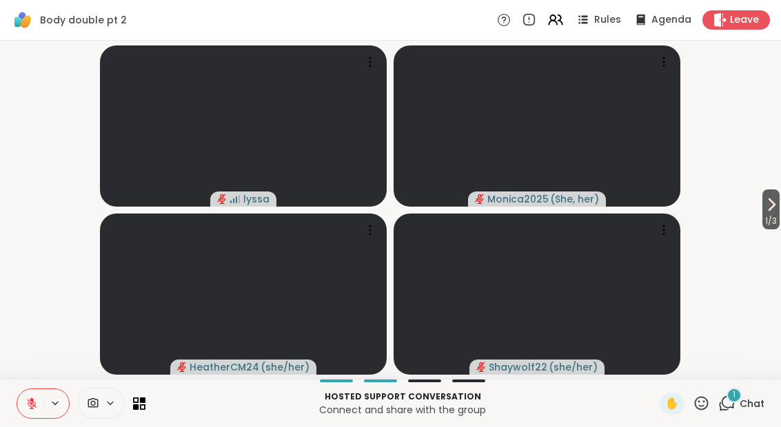
click at [740, 398] on div "1" at bounding box center [733, 395] width 15 height 15
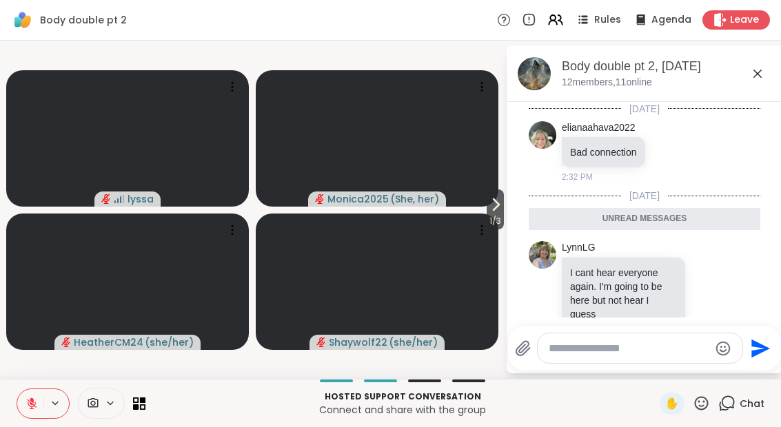
scroll to position [18, 0]
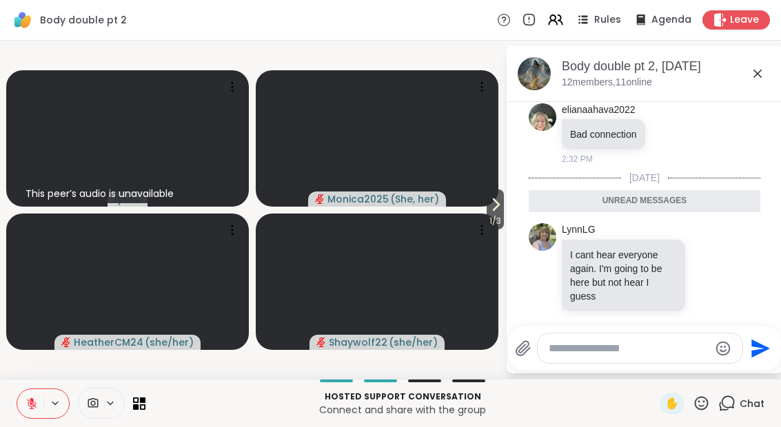
click at [36, 402] on icon at bounding box center [31, 404] width 12 height 12
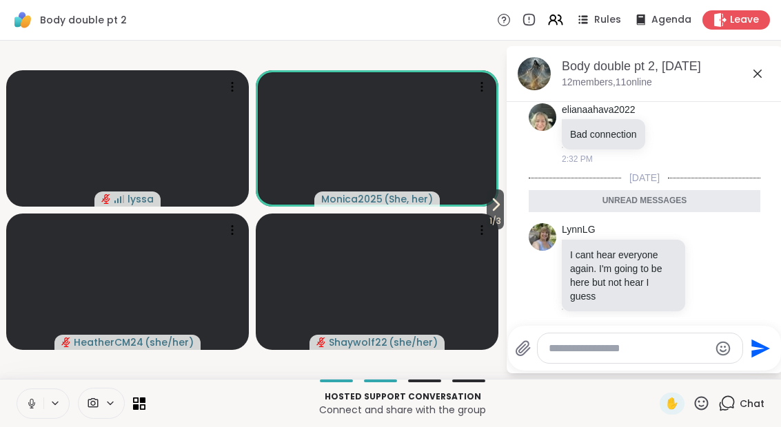
click at [491, 224] on span "1 / 3" at bounding box center [495, 221] width 17 height 17
click at [41, 396] on button at bounding box center [30, 403] width 26 height 29
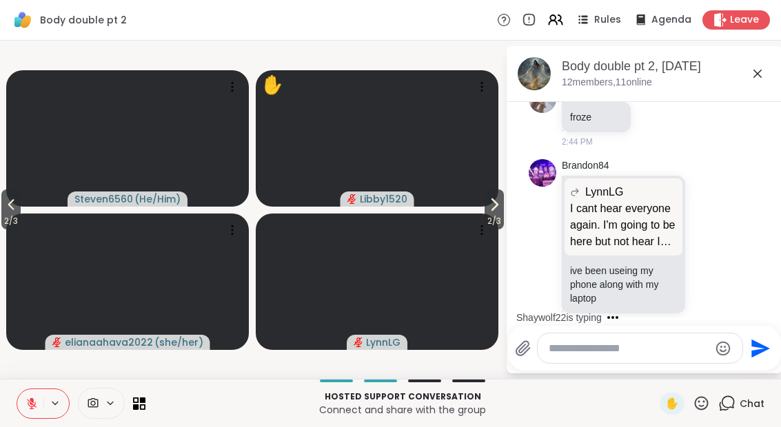
scroll to position [511, 0]
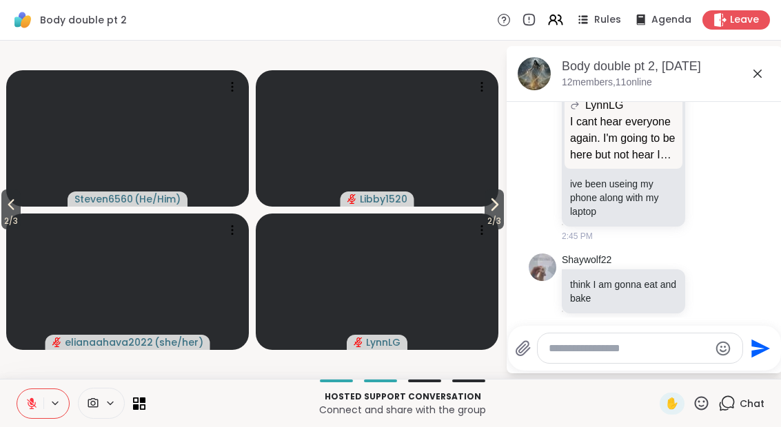
click at [3, 221] on span "2 / 3" at bounding box center [10, 221] width 19 height 17
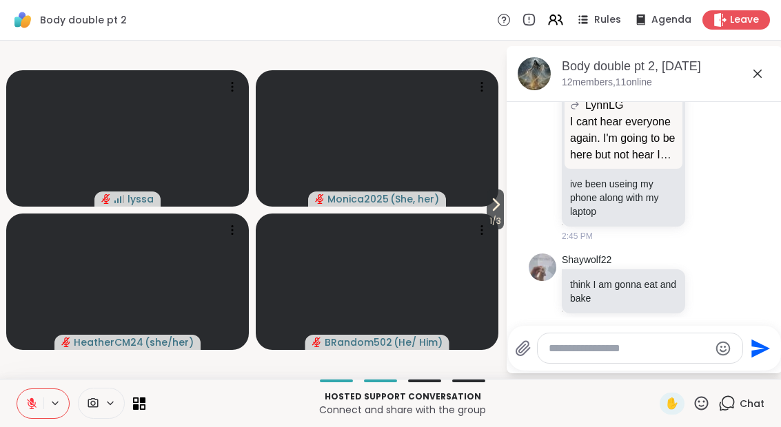
click at [31, 411] on button at bounding box center [30, 403] width 26 height 29
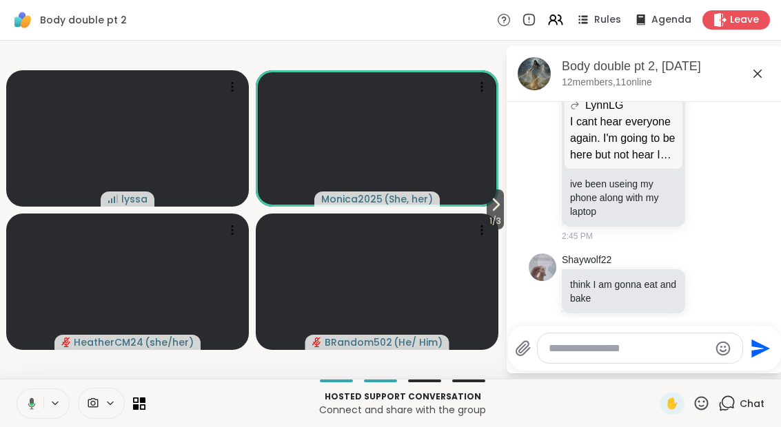
click at [489, 216] on span "1 / 3" at bounding box center [495, 221] width 17 height 17
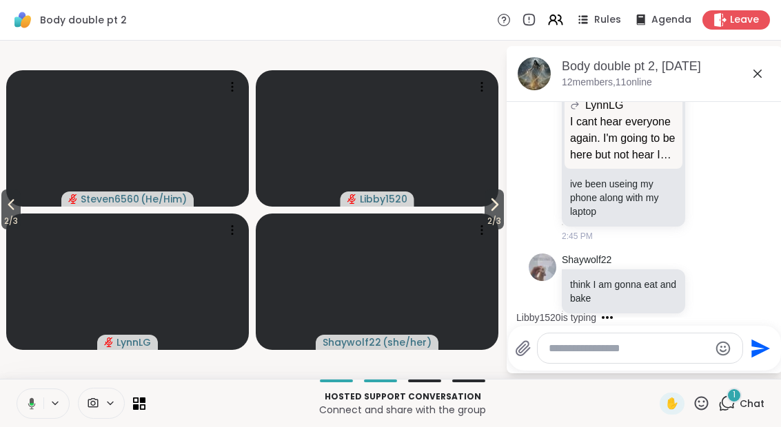
scroll to position [584, 0]
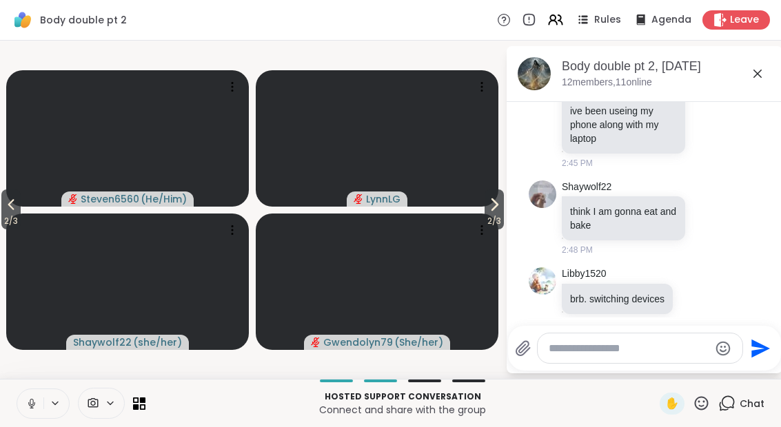
click at [9, 400] on div "Hosted support conversation Connect and share with the group ✋ Chat" at bounding box center [390, 403] width 781 height 48
click at [31, 415] on button at bounding box center [30, 403] width 26 height 29
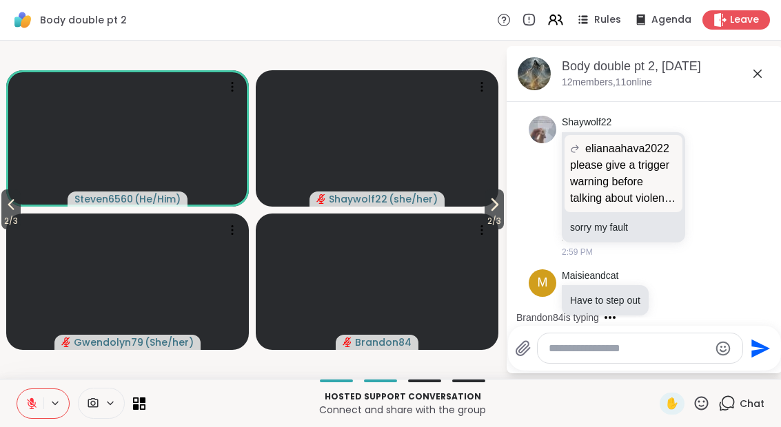
scroll to position [1070, 0]
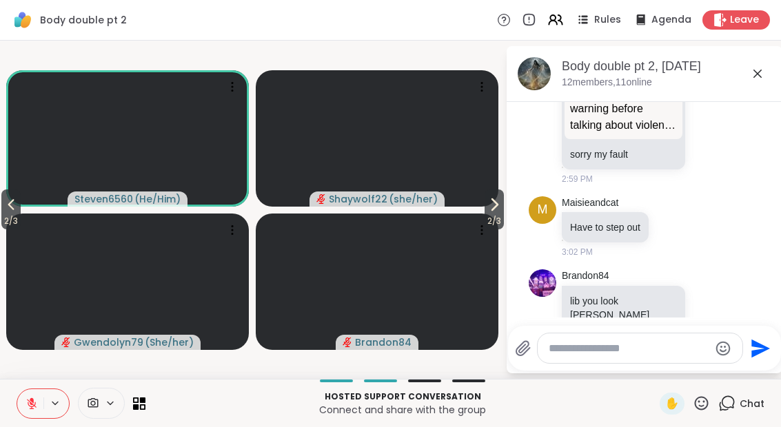
click at [493, 216] on span "2 / 3" at bounding box center [493, 221] width 19 height 17
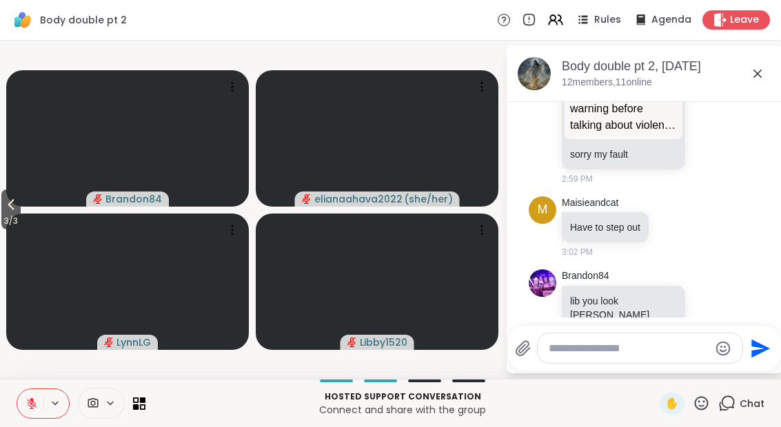
click at [3, 212] on button "3 / 3" at bounding box center [10, 210] width 19 height 40
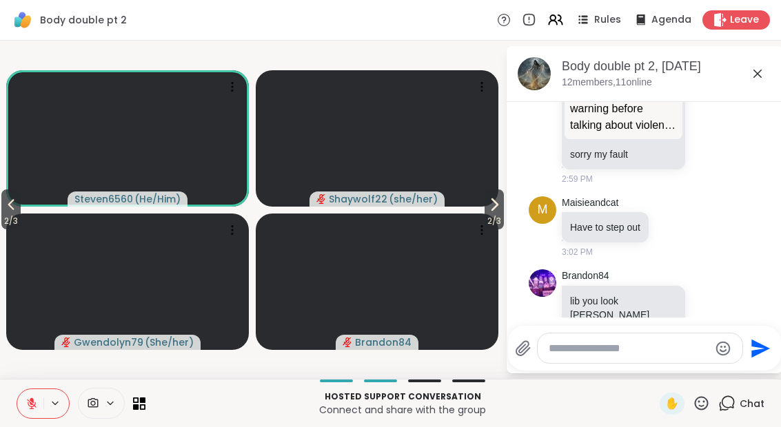
click at [3, 209] on button "2 / 3" at bounding box center [10, 210] width 19 height 40
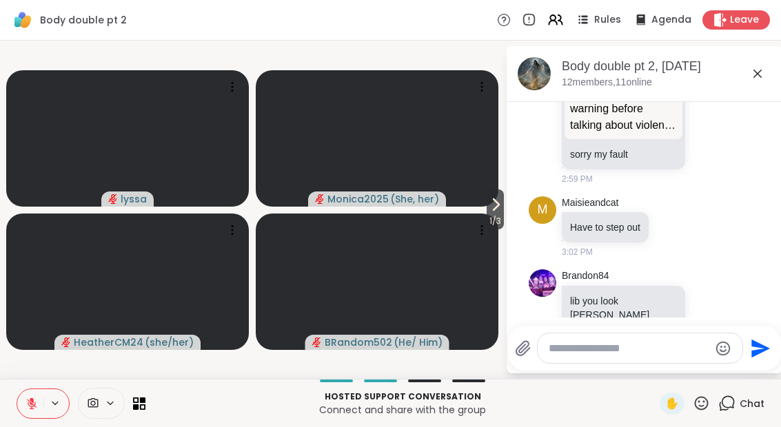
click at [29, 411] on button at bounding box center [30, 403] width 26 height 29
click at [490, 218] on span "1 / 3" at bounding box center [495, 221] width 17 height 17
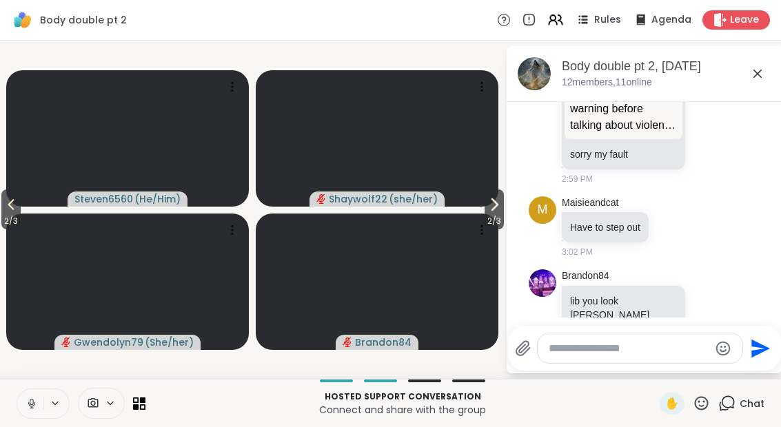
click at [484, 214] on span "2 / 3" at bounding box center [493, 221] width 19 height 17
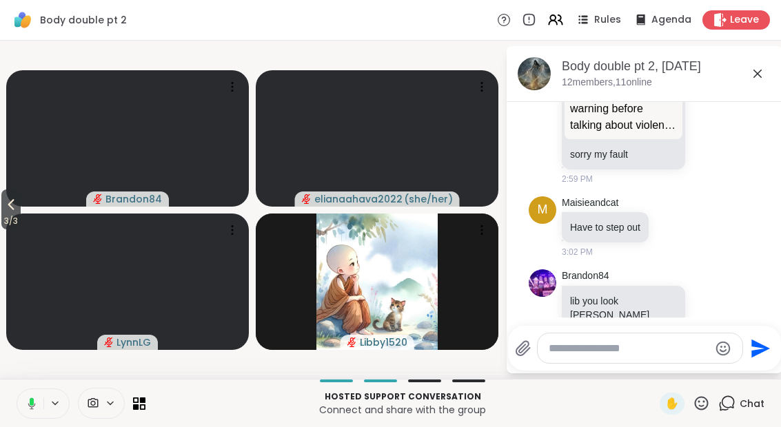
click at [11, 221] on span "3 / 3" at bounding box center [10, 221] width 19 height 17
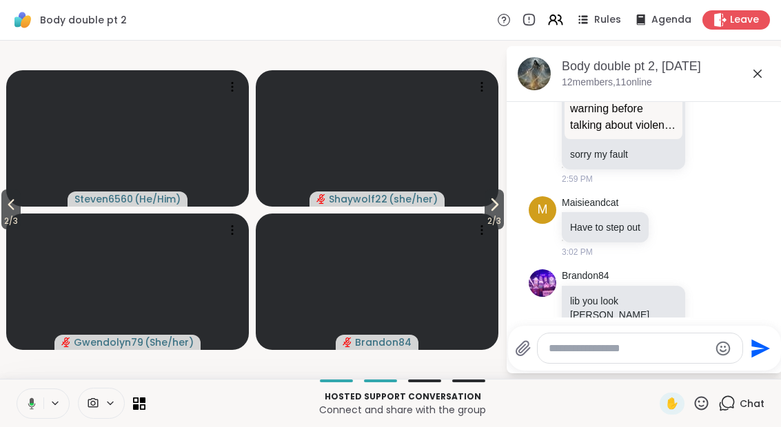
click at [7, 218] on span "2 / 3" at bounding box center [10, 221] width 19 height 17
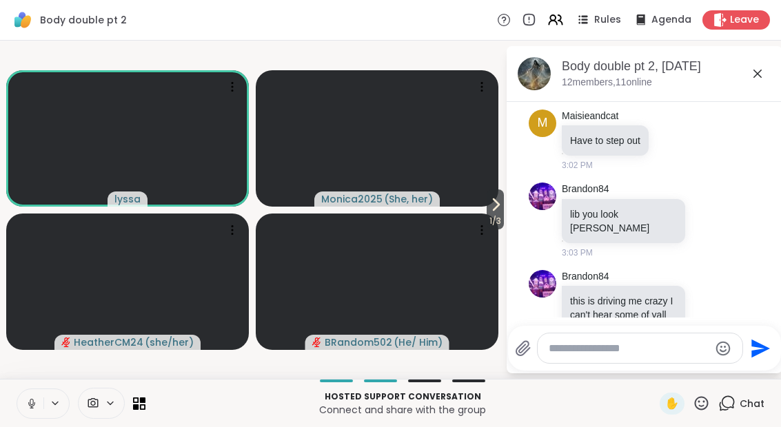
scroll to position [1244, 0]
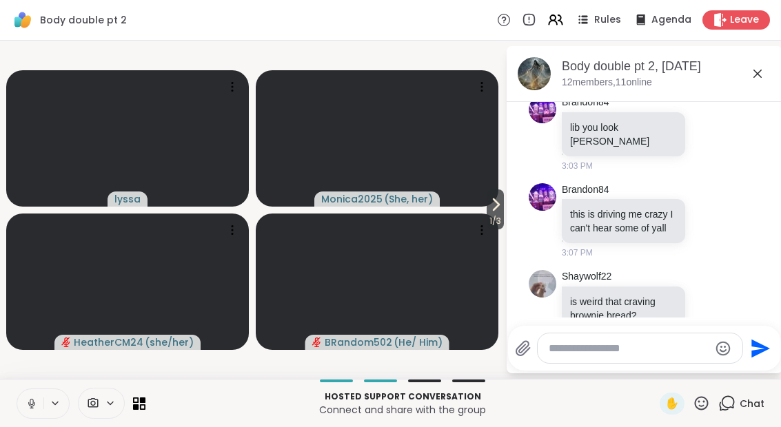
click at [35, 411] on button at bounding box center [30, 403] width 26 height 29
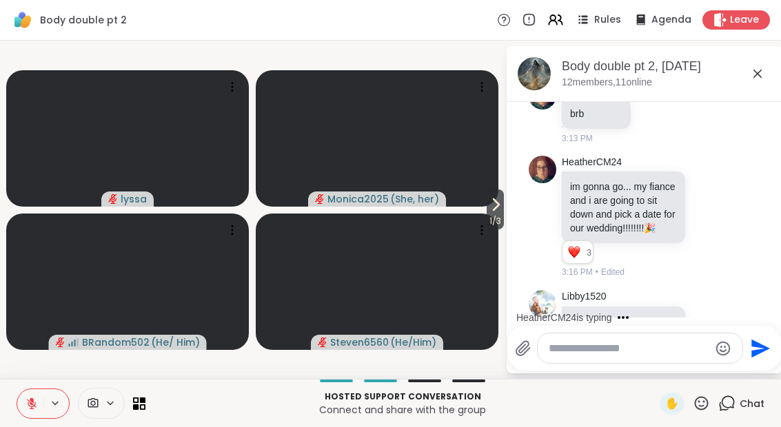
scroll to position [2064, 0]
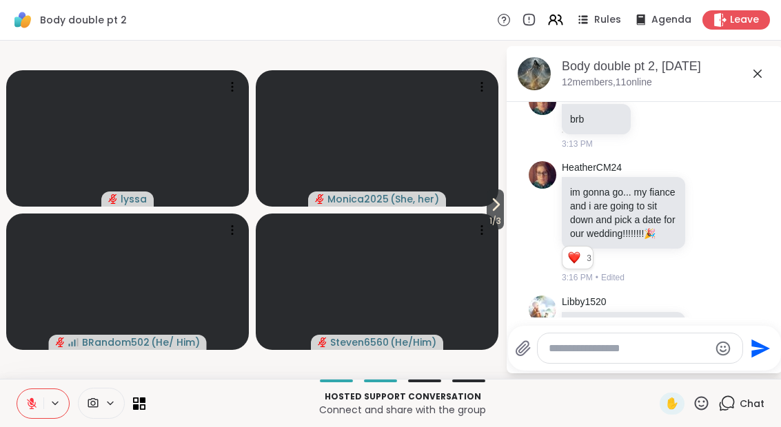
click at [715, 215] on icon at bounding box center [709, 222] width 12 height 14
click at [612, 186] on button "Select Reaction: Heart" at bounding box center [600, 200] width 28 height 28
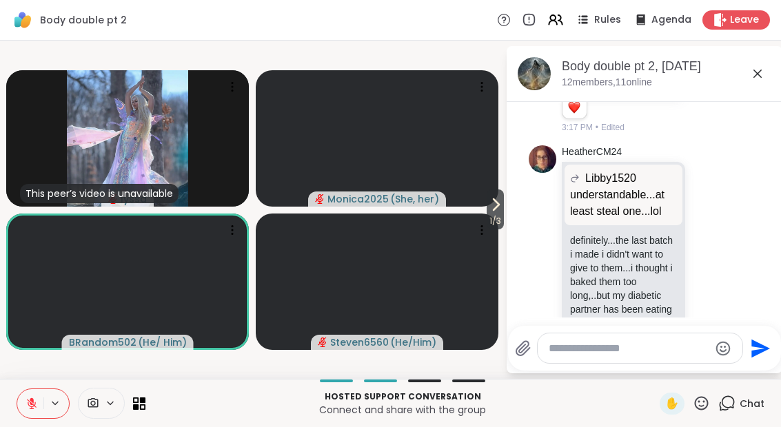
scroll to position [2902, 0]
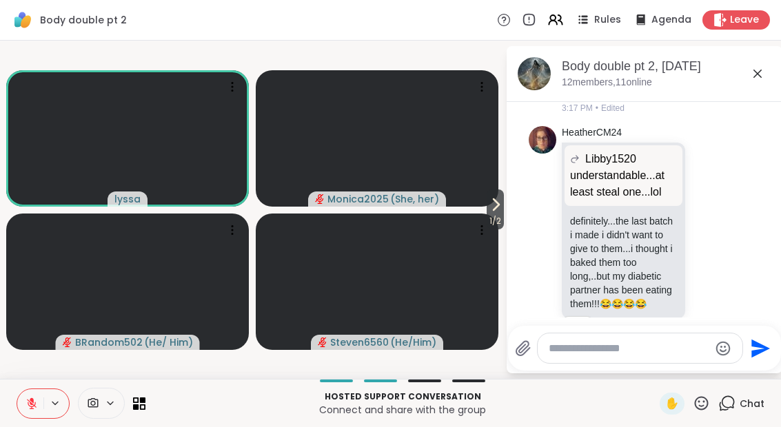
click at [35, 413] on button at bounding box center [30, 403] width 26 height 29
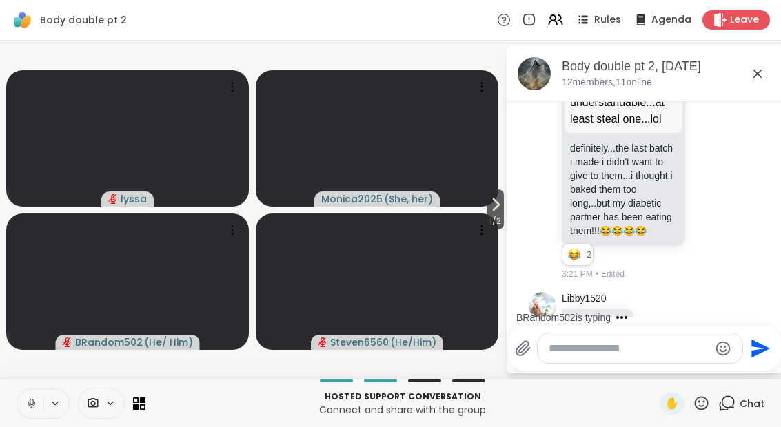
scroll to position [3048, 0]
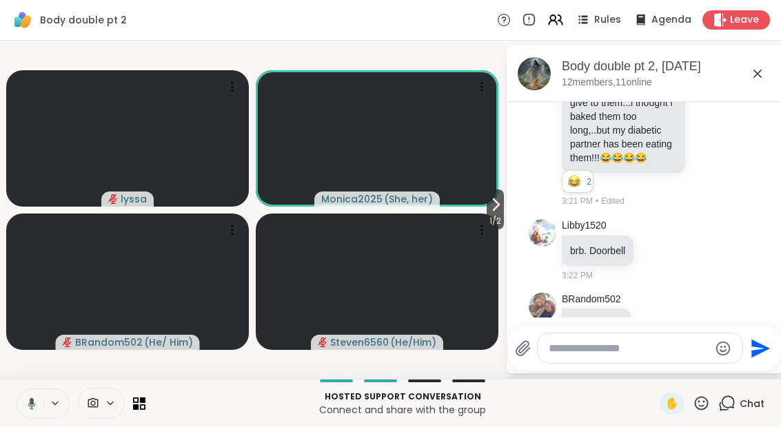
click at [493, 214] on span "1 / 2" at bounding box center [495, 221] width 17 height 17
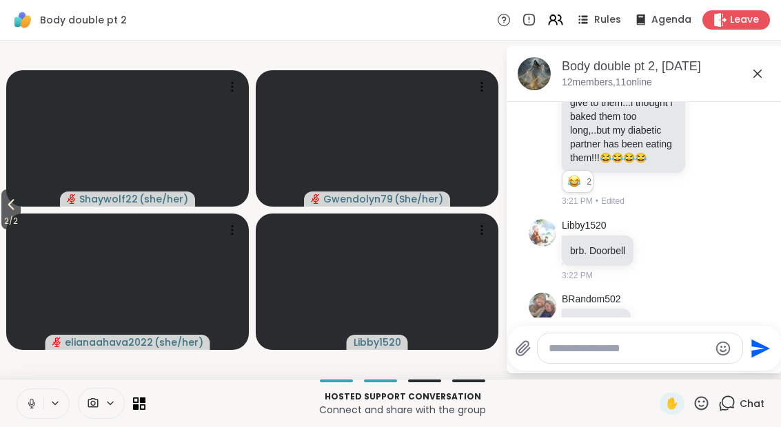
click at [10, 216] on span "2 / 2" at bounding box center [10, 221] width 19 height 17
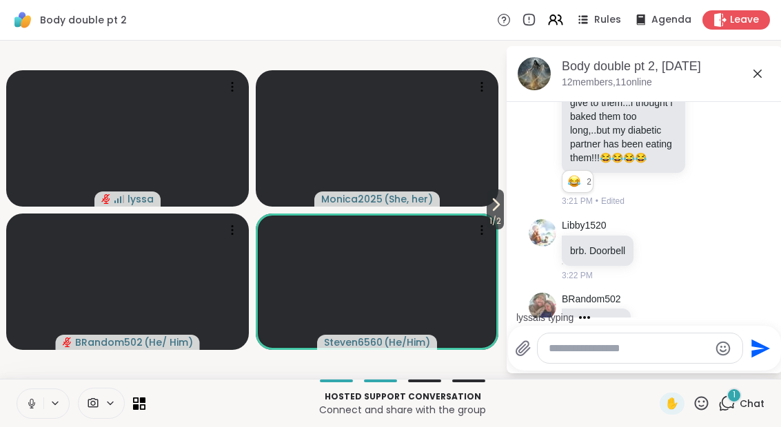
scroll to position [3121, 0]
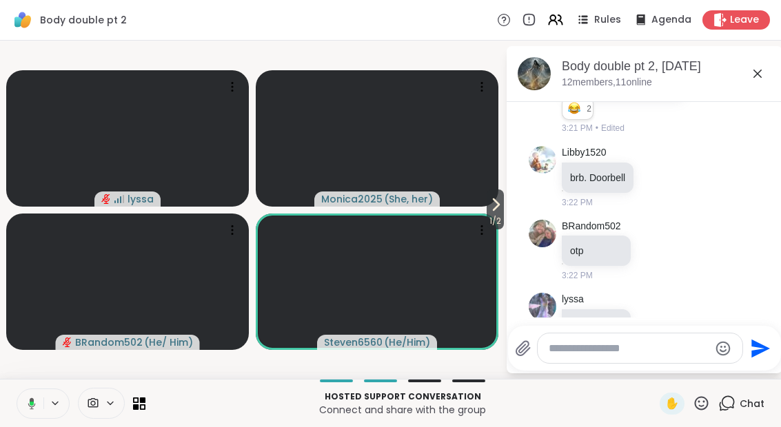
click at [41, 409] on button at bounding box center [29, 403] width 28 height 29
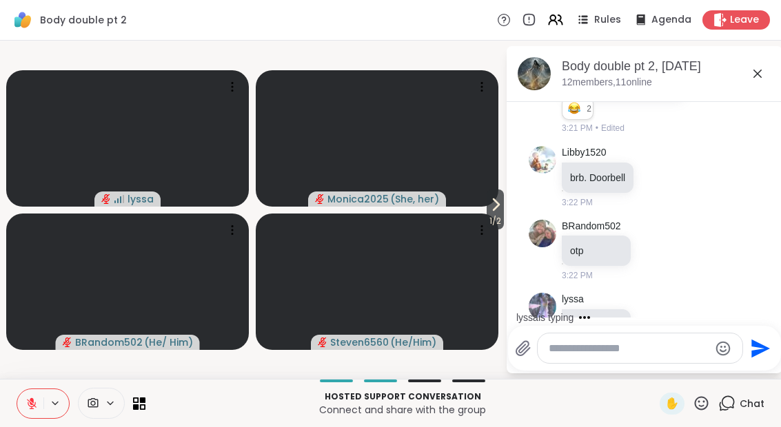
click at [37, 416] on button at bounding box center [30, 403] width 26 height 29
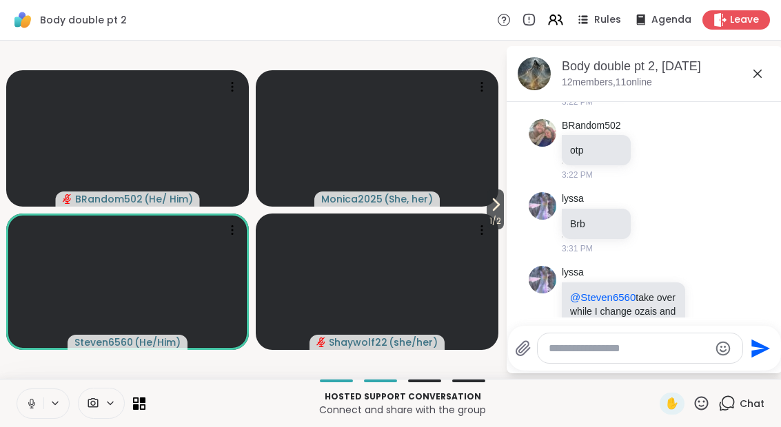
click at [500, 218] on span "1 / 2" at bounding box center [495, 221] width 17 height 17
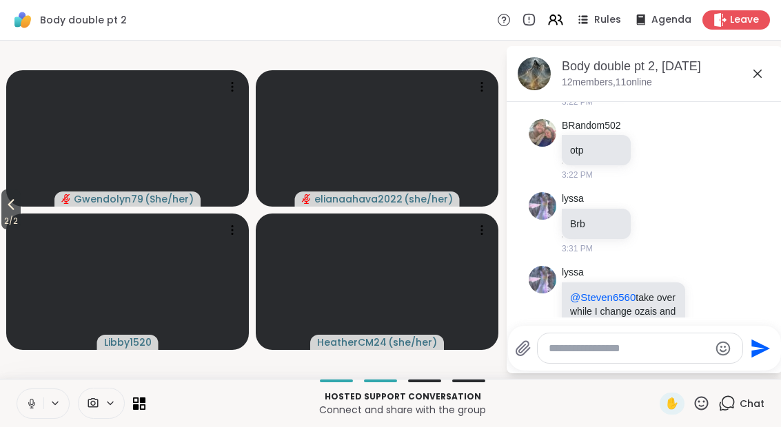
click at [10, 212] on icon at bounding box center [11, 204] width 17 height 17
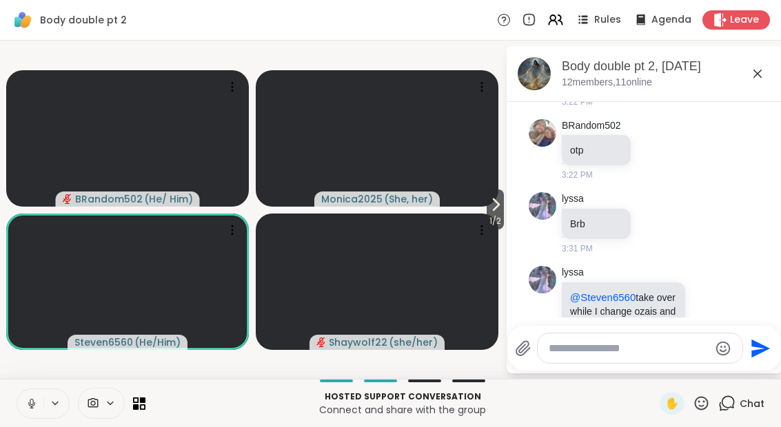
click at [38, 410] on button at bounding box center [30, 403] width 26 height 29
click at [27, 392] on button at bounding box center [30, 403] width 26 height 29
click at [500, 199] on icon at bounding box center [495, 204] width 17 height 17
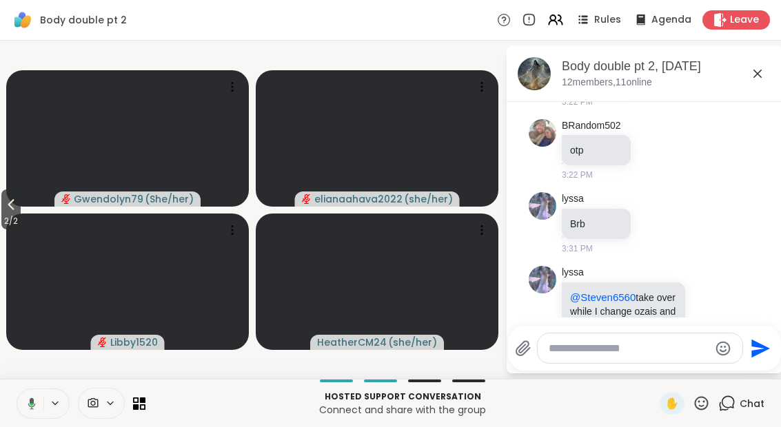
click at [34, 390] on button at bounding box center [29, 403] width 28 height 29
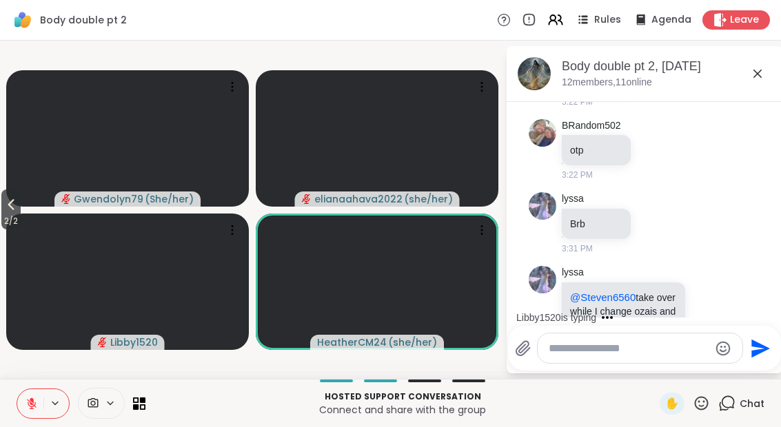
scroll to position [3295, 0]
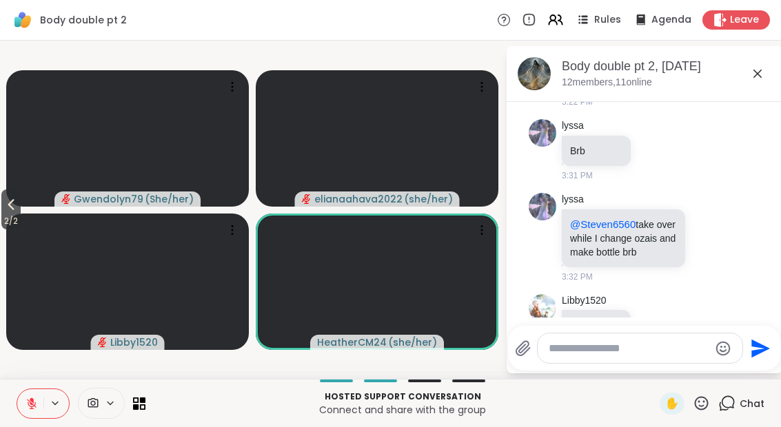
click at [31, 418] on button at bounding box center [30, 403] width 26 height 29
click at [41, 411] on button at bounding box center [30, 403] width 26 height 29
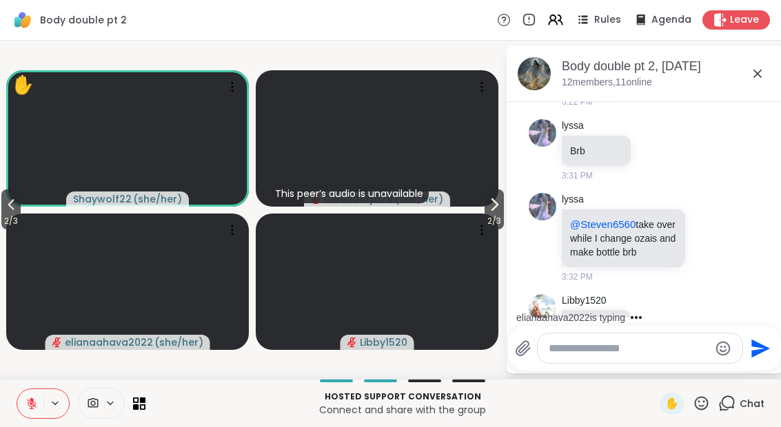
scroll to position [3368, 0]
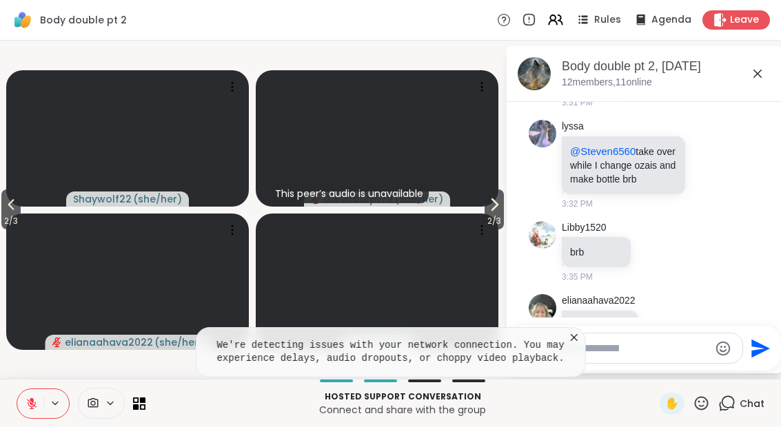
click at [6, 212] on icon at bounding box center [11, 204] width 17 height 17
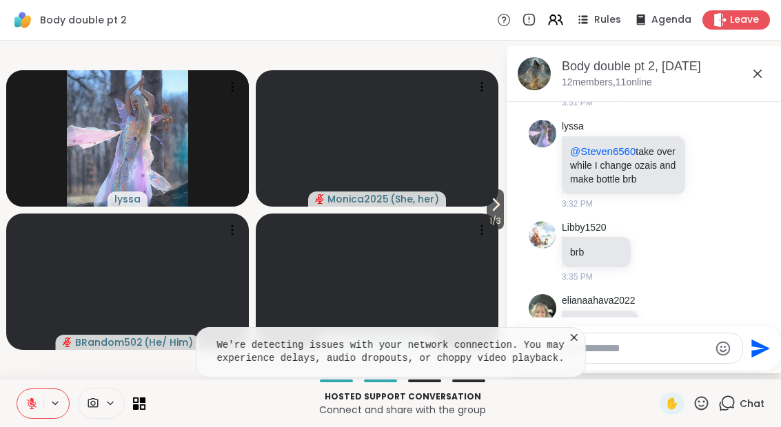
click at [580, 331] on icon at bounding box center [574, 338] width 14 height 14
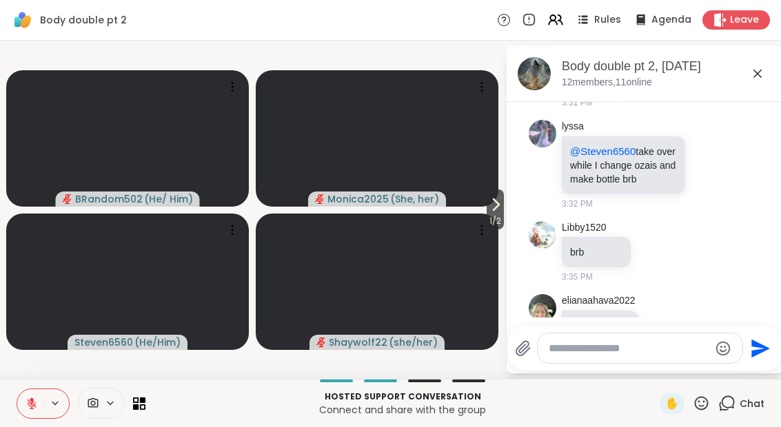
click at [491, 206] on icon at bounding box center [495, 204] width 17 height 17
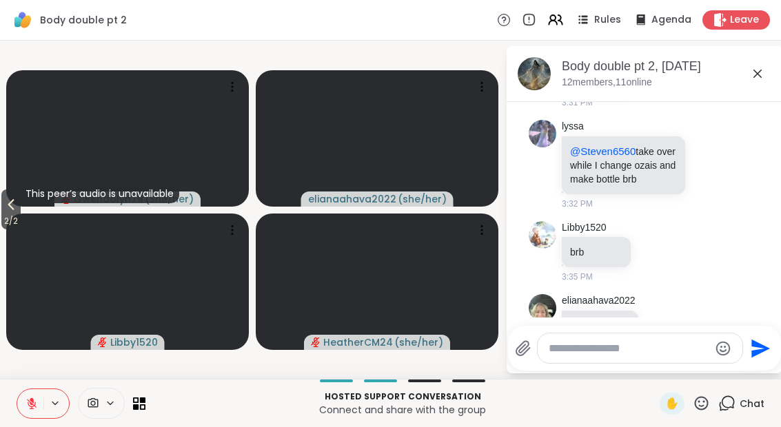
scroll to position [3752, 0]
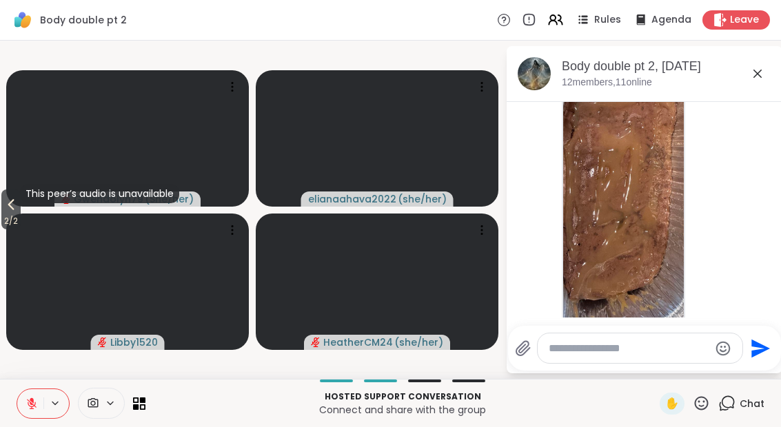
click at [703, 410] on icon at bounding box center [702, 403] width 14 height 14
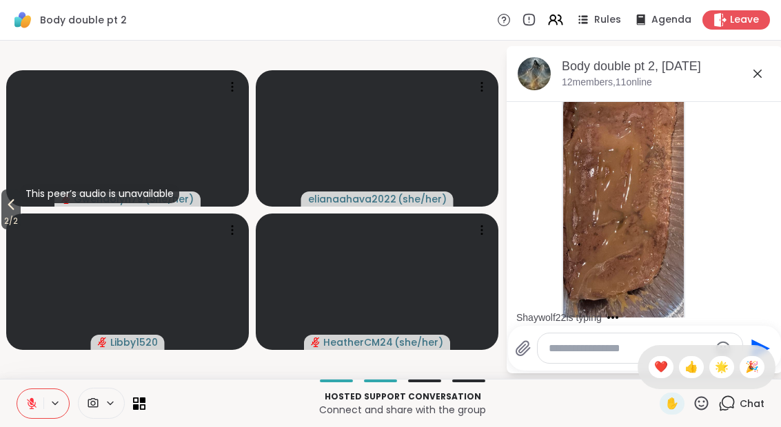
click at [662, 374] on span "❤️" at bounding box center [661, 367] width 14 height 17
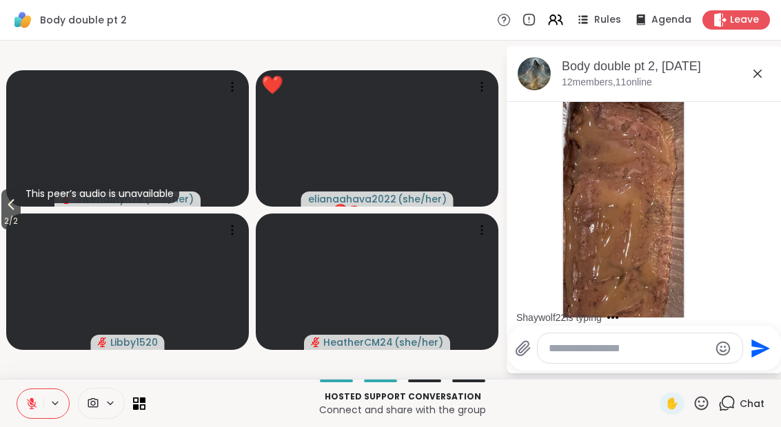
scroll to position [3855, 0]
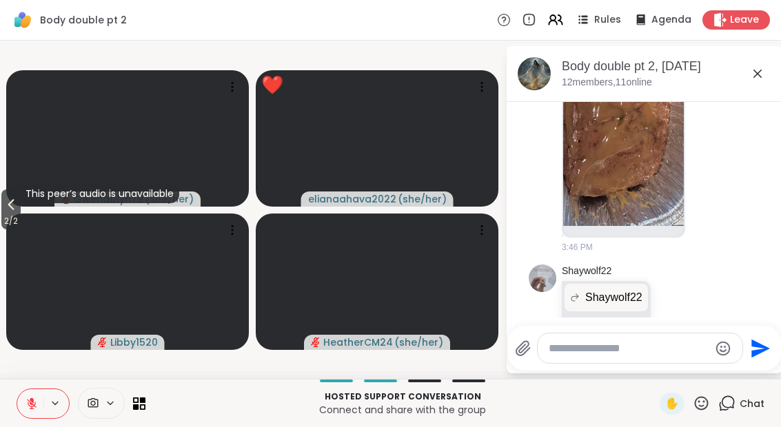
click at [10, 228] on span "2 / 2" at bounding box center [10, 221] width 19 height 17
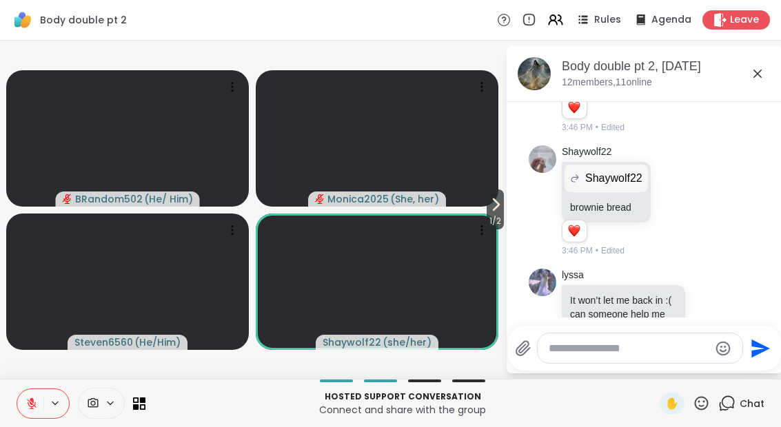
scroll to position [4013, 0]
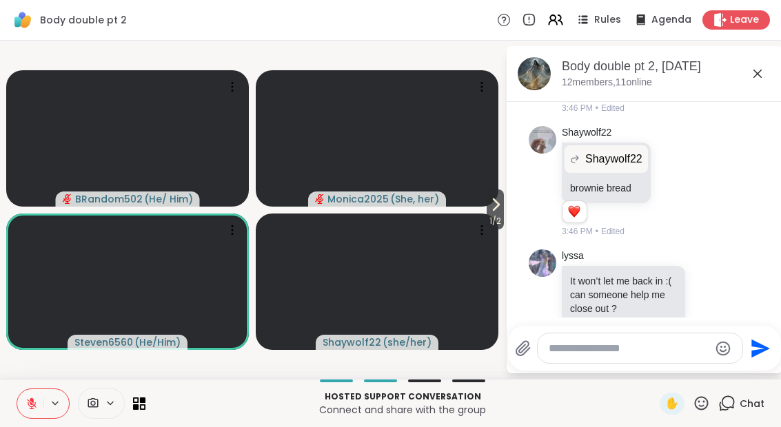
click at [707, 410] on icon at bounding box center [701, 403] width 17 height 17
click at [662, 374] on span "❤️" at bounding box center [661, 367] width 14 height 17
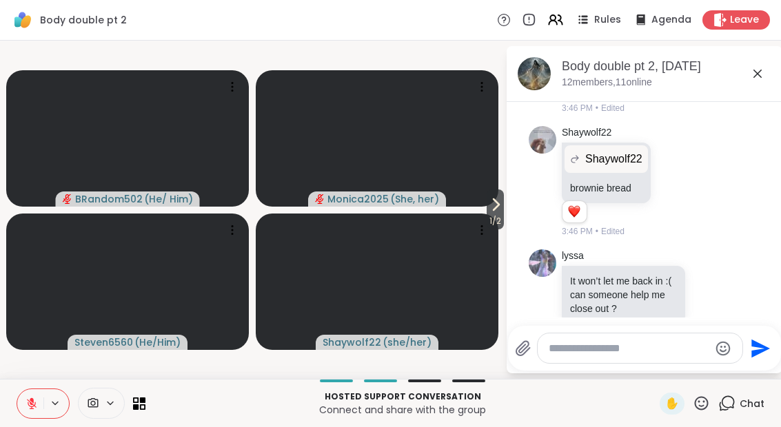
scroll to position [4086, 0]
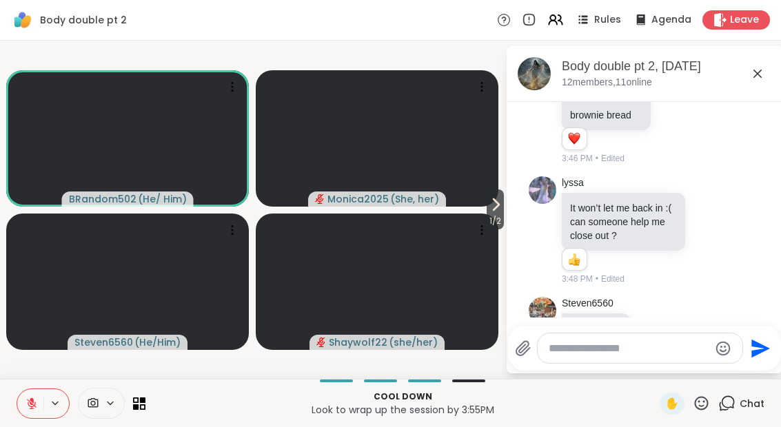
click at [501, 207] on icon at bounding box center [495, 204] width 17 height 17
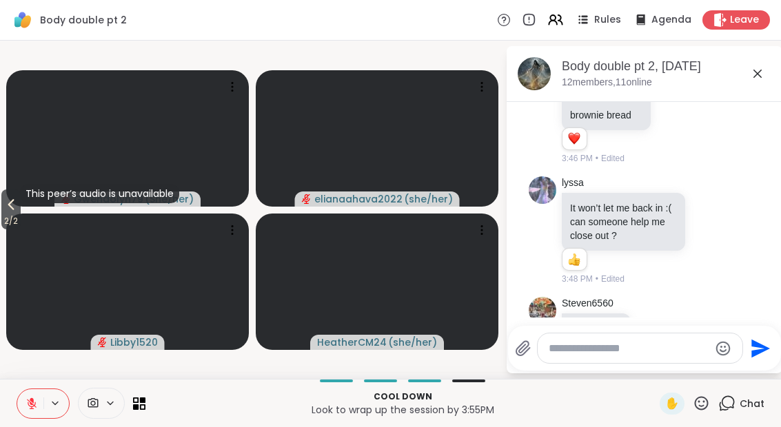
click at [12, 205] on icon at bounding box center [11, 204] width 17 height 17
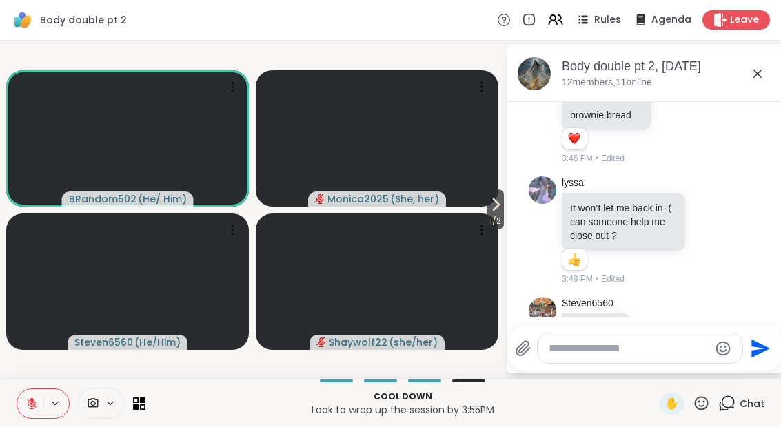
click at [38, 410] on button at bounding box center [30, 403] width 26 height 29
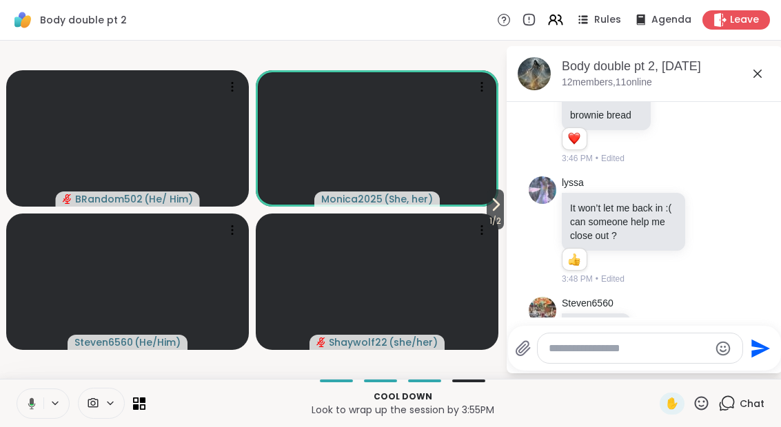
click at [487, 224] on span "1 / 2" at bounding box center [495, 221] width 17 height 17
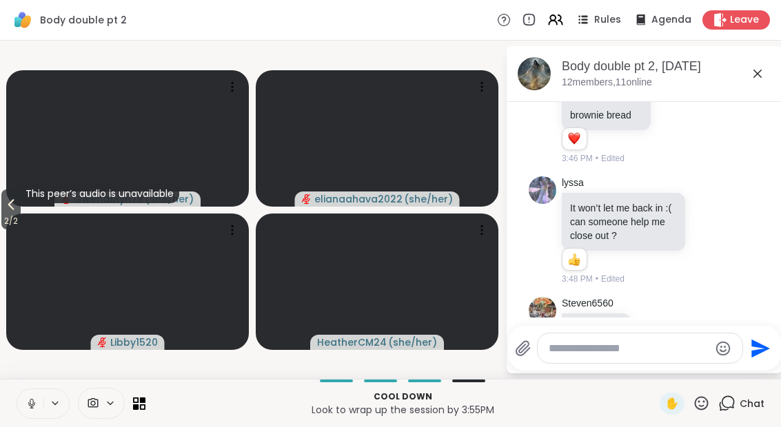
click at [6, 201] on icon at bounding box center [11, 204] width 17 height 17
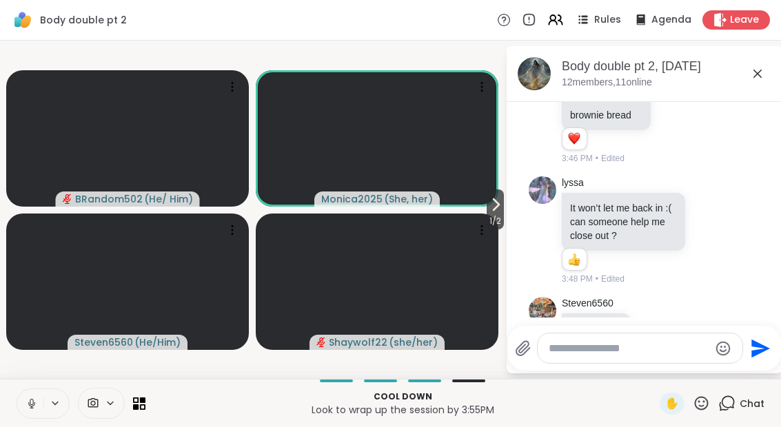
click at [487, 218] on span "1 / 2" at bounding box center [495, 221] width 17 height 17
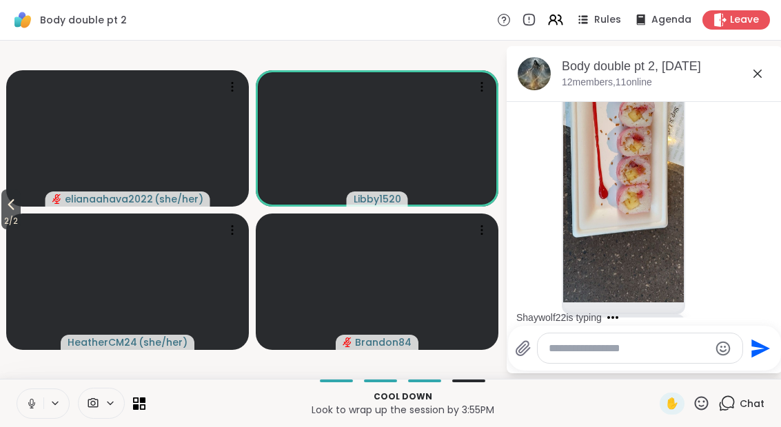
scroll to position [4574, 0]
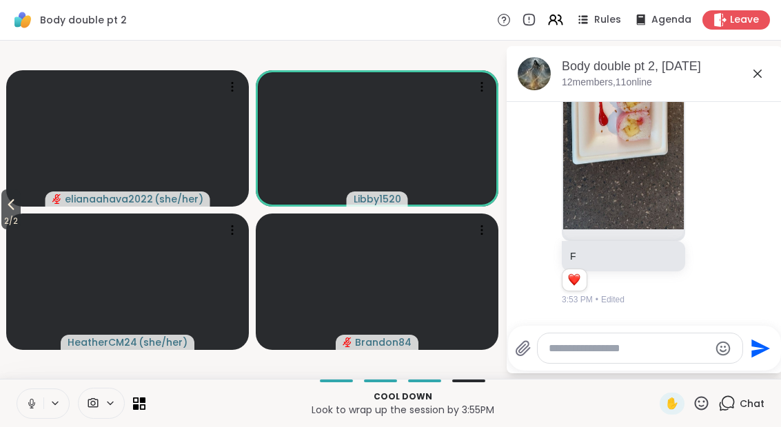
click at [3, 207] on button "2 / 2" at bounding box center [10, 210] width 19 height 40
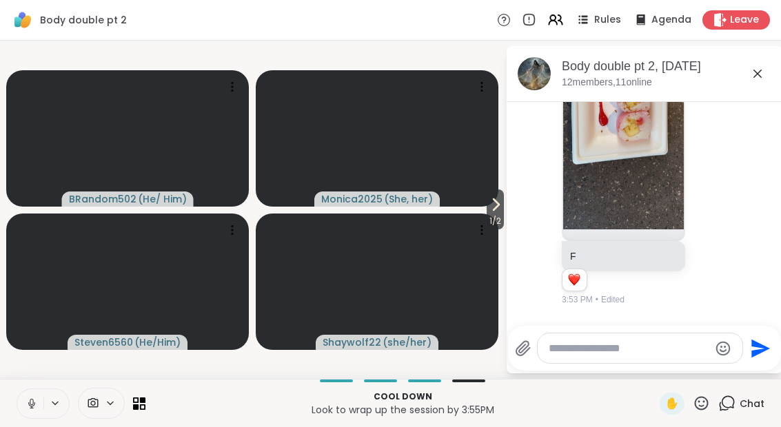
click at [13, 400] on div "Cool down Look to wrap up the session by 3:55PM ✋ Chat" at bounding box center [390, 403] width 781 height 48
click at [494, 210] on icon at bounding box center [495, 204] width 17 height 17
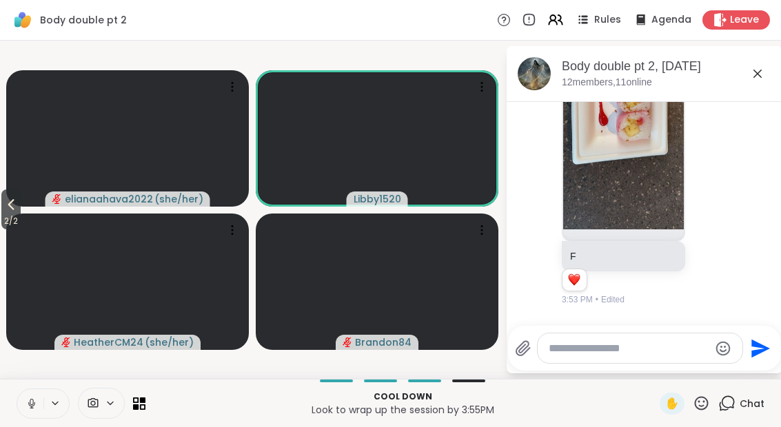
click at [39, 409] on button at bounding box center [30, 403] width 26 height 29
click at [26, 411] on button at bounding box center [30, 403] width 26 height 29
click at [32, 411] on button at bounding box center [30, 403] width 26 height 29
click at [33, 400] on icon at bounding box center [31, 402] width 3 height 6
click at [27, 398] on icon at bounding box center [31, 404] width 12 height 12
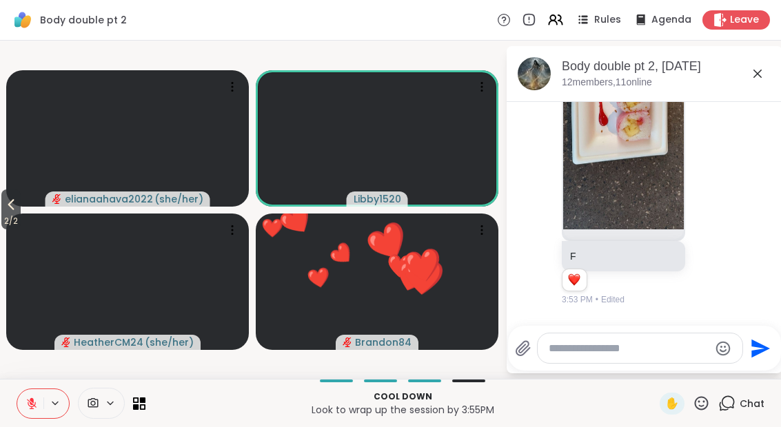
click at [21, 207] on button "2 / 2" at bounding box center [10, 210] width 19 height 40
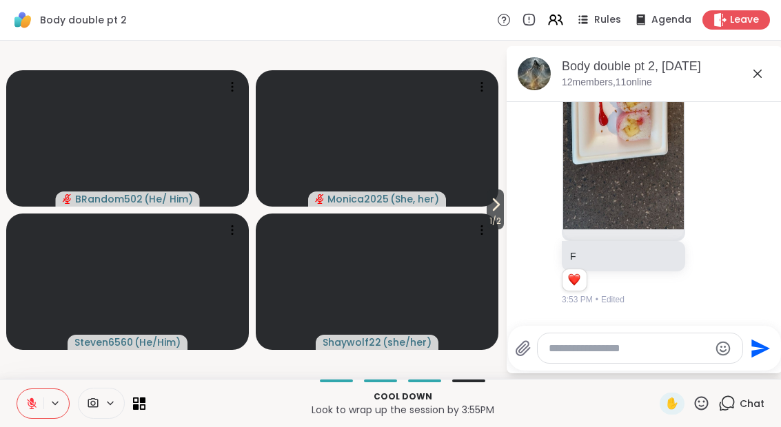
click at [497, 213] on icon at bounding box center [495, 204] width 17 height 17
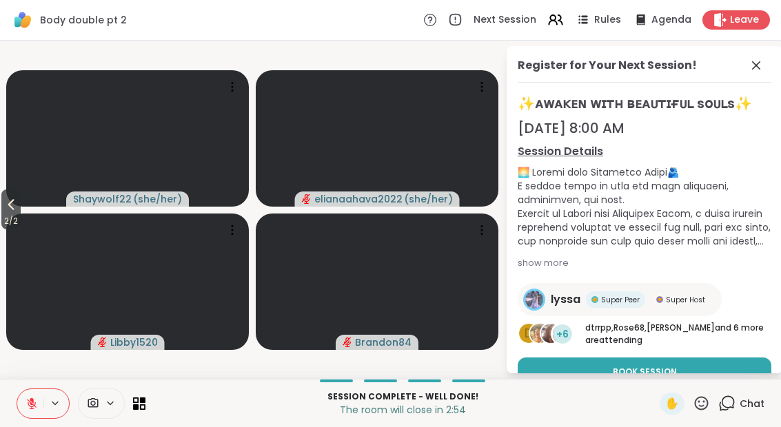
click at [741, 72] on div "Register for Your Next Session!" at bounding box center [645, 69] width 254 height 25
click at [770, 61] on div "Register for Your Next Session!" at bounding box center [645, 69] width 254 height 25
click at [770, 60] on div "Register for Your Next Session!" at bounding box center [645, 69] width 254 height 25
click at [756, 66] on icon at bounding box center [756, 65] width 17 height 17
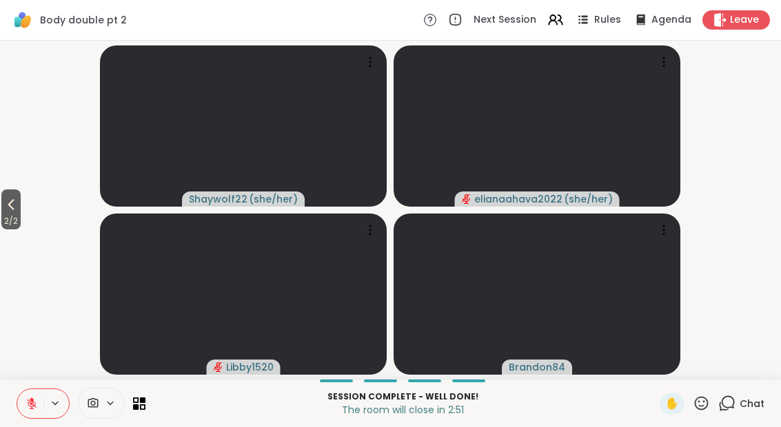
click at [733, 413] on div "Chat" at bounding box center [741, 404] width 46 height 22
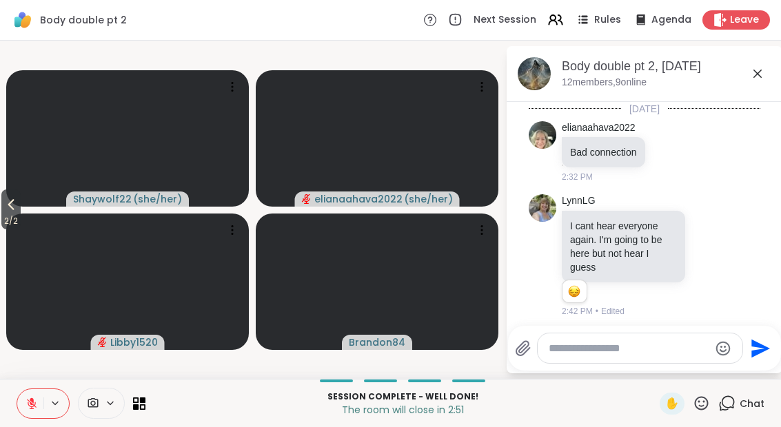
scroll to position [6585, 0]
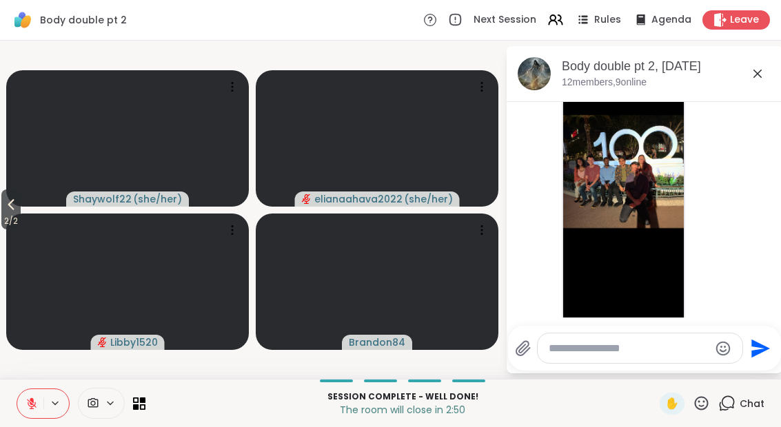
click at [621, 354] on textarea "Type your message" at bounding box center [629, 349] width 161 height 14
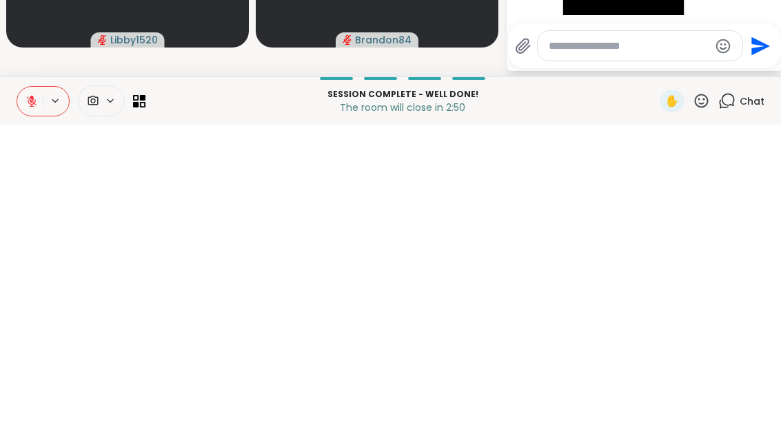
type textarea "*"
type textarea "***"
click at [758, 339] on icon "Send" at bounding box center [762, 348] width 19 height 19
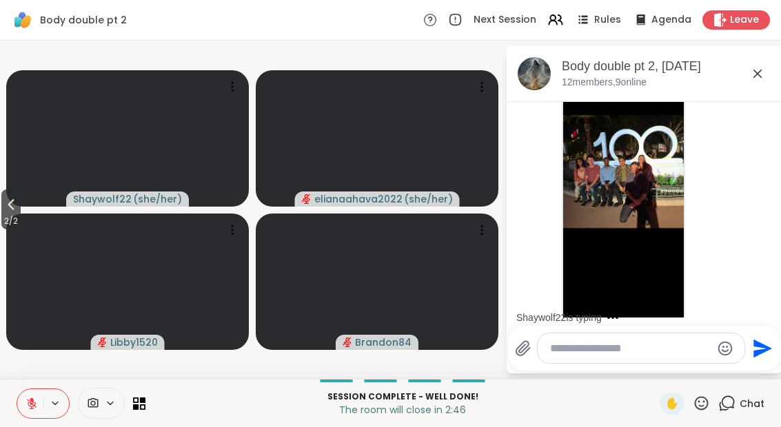
scroll to position [6658, 0]
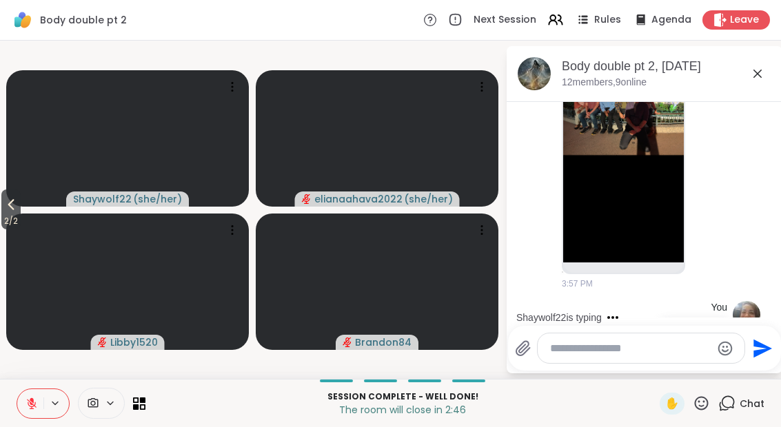
click at [612, 354] on textarea "Type your message" at bounding box center [630, 349] width 161 height 14
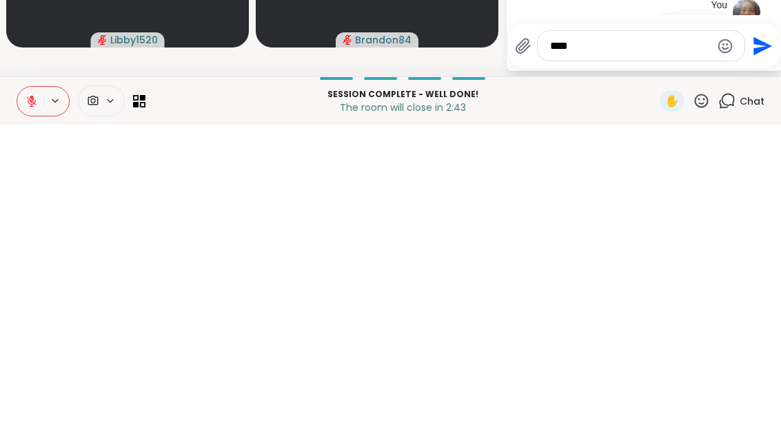
type textarea "****"
click at [766, 338] on icon "Send" at bounding box center [761, 349] width 22 height 22
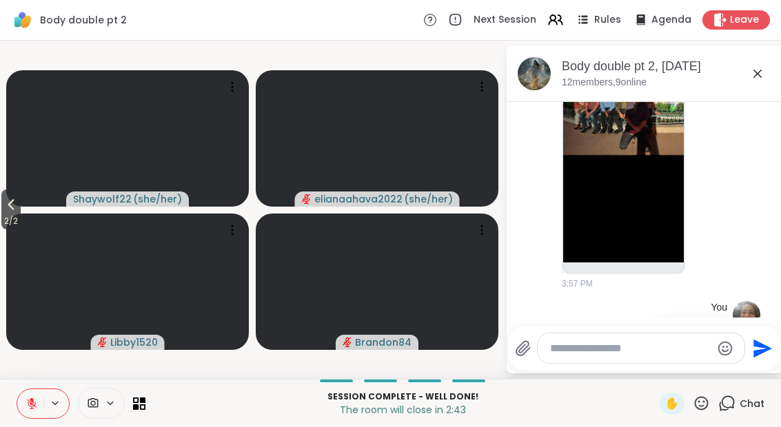
scroll to position [6731, 0]
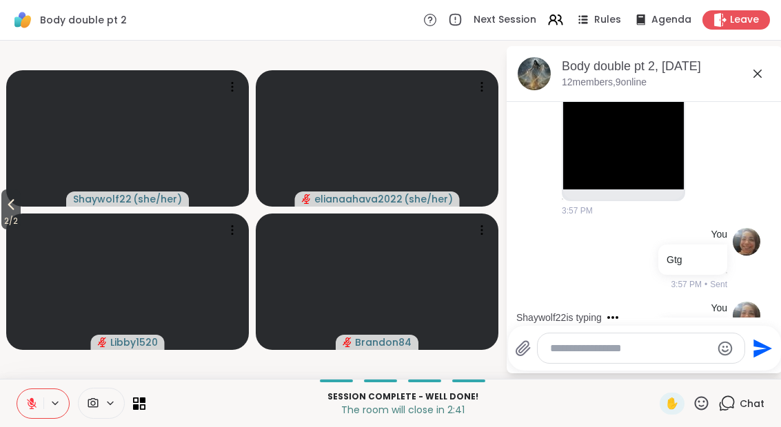
click at [741, 17] on span "Leave" at bounding box center [744, 20] width 29 height 14
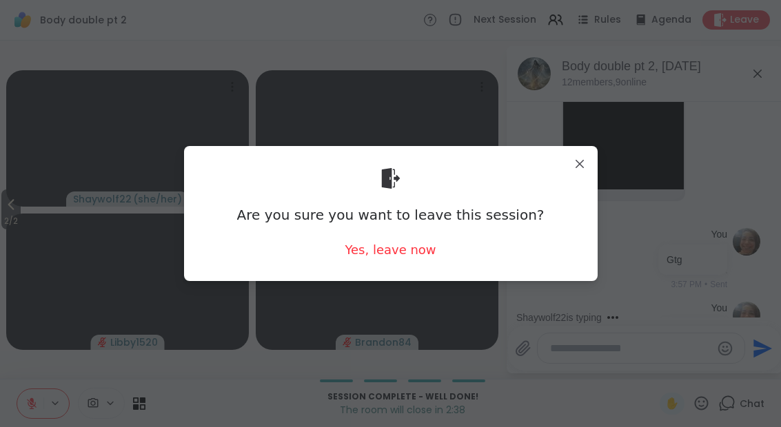
click at [402, 257] on div "Yes, leave now" at bounding box center [390, 249] width 91 height 17
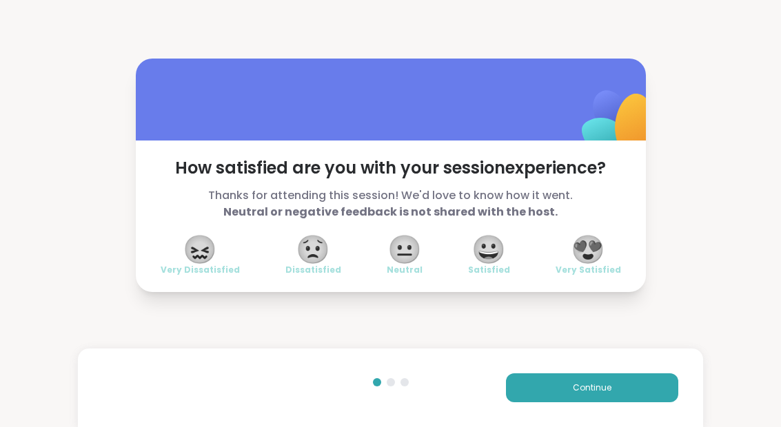
click at [609, 363] on div "Continue" at bounding box center [390, 388] width 624 height 79
click at [493, 250] on span "😀" at bounding box center [488, 249] width 34 height 25
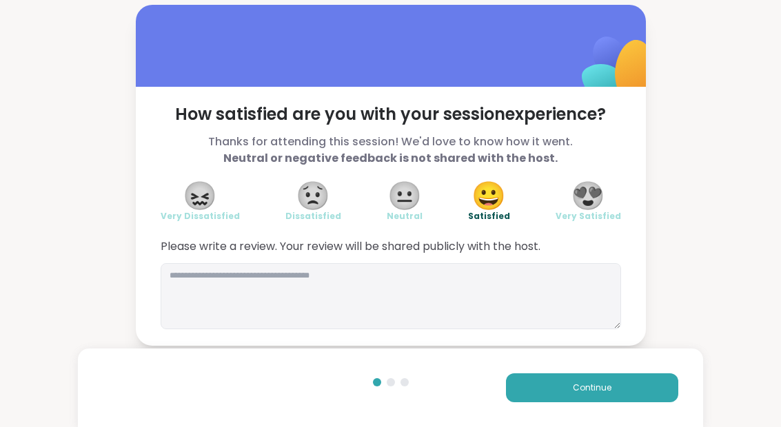
click at [614, 401] on button "Continue" at bounding box center [592, 388] width 172 height 29
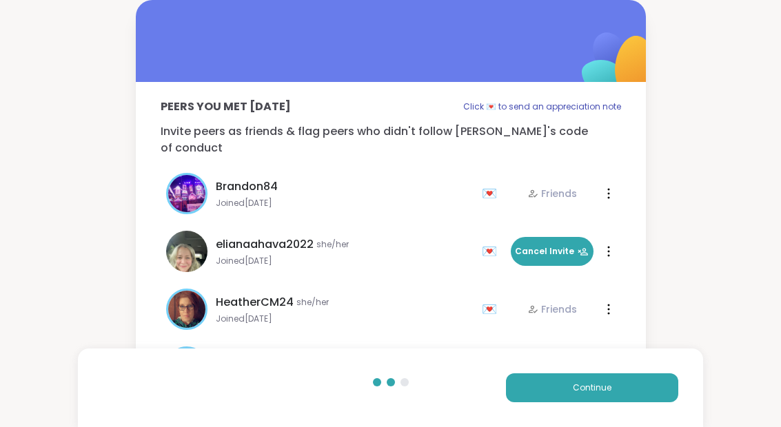
click at [622, 410] on div "Continue" at bounding box center [390, 388] width 624 height 79
click at [640, 392] on button "Continue" at bounding box center [592, 388] width 172 height 29
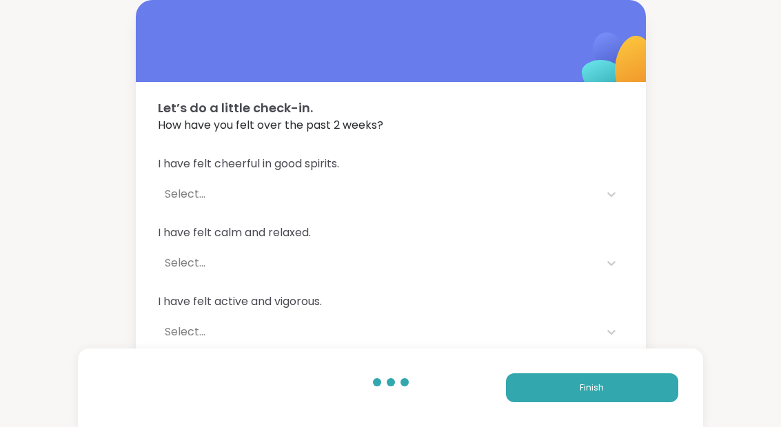
click at [640, 392] on button "Finish" at bounding box center [592, 388] width 172 height 29
